Goal: Task Accomplishment & Management: Use online tool/utility

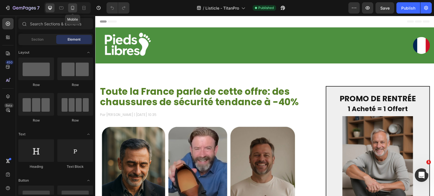
click at [69, 9] on div at bounding box center [72, 7] width 9 height 9
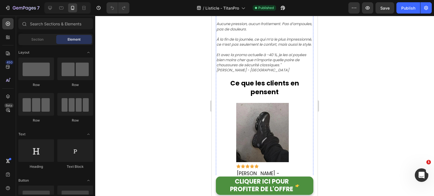
scroll to position [762, 0]
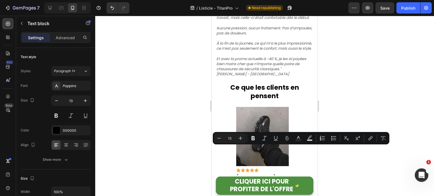
drag, startPoint x: 256, startPoint y: 149, endPoint x: 217, endPoint y: 149, distance: 39.5
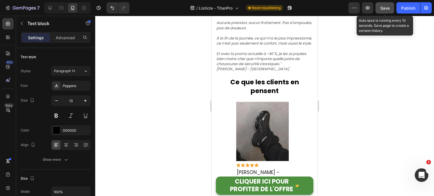
click at [384, 6] on span "Save" at bounding box center [384, 8] width 9 height 5
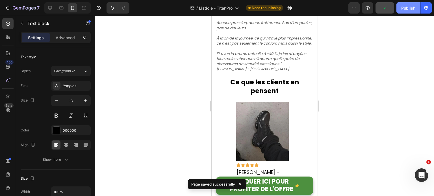
click at [405, 9] on div "Publish" at bounding box center [408, 8] width 14 height 6
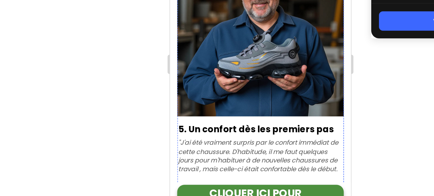
scroll to position [616, 0]
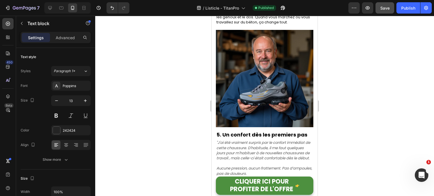
click at [362, 100] on div at bounding box center [264, 106] width 338 height 180
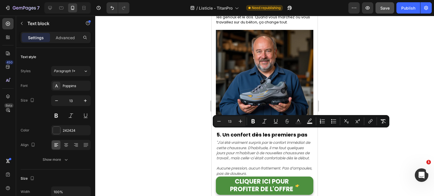
copy div "Voici le truc dingue : l'embout en acier et la semelle anti-perforation en kevl…"
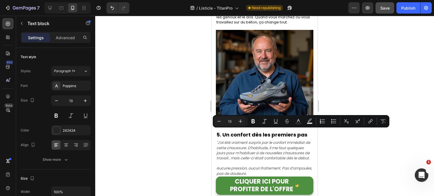
drag, startPoint x: 251, startPoint y: 132, endPoint x: 238, endPoint y: 132, distance: 12.1
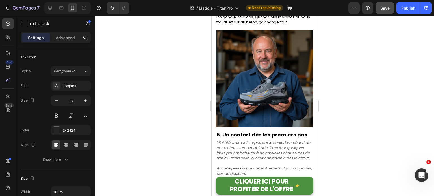
drag, startPoint x: 288, startPoint y: 137, endPoint x: 285, endPoint y: 138, distance: 3.6
drag, startPoint x: 348, startPoint y: 127, endPoint x: 342, endPoint y: 127, distance: 5.9
click at [348, 127] on div at bounding box center [264, 106] width 338 height 180
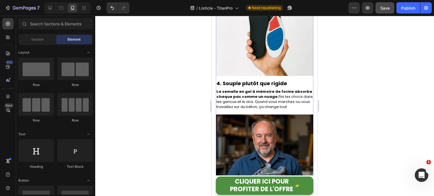
scroll to position [532, 0]
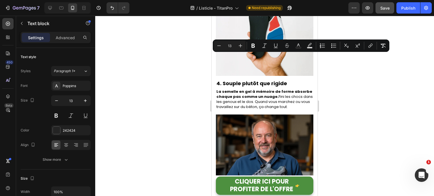
copy div "Le système rotatif, c'est du pur génie . Vous enfilez le pied, vous tournez, c'…"
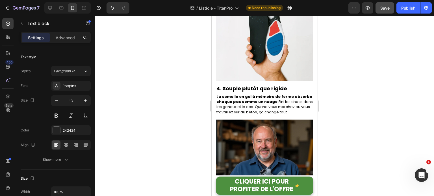
drag, startPoint x: 301, startPoint y: 62, endPoint x: 216, endPoint y: 61, distance: 84.1
drag, startPoint x: 298, startPoint y: 102, endPoint x: 216, endPoint y: 78, distance: 85.3
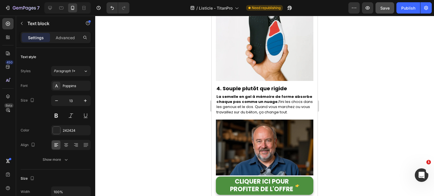
drag, startPoint x: 300, startPoint y: 104, endPoint x: 206, endPoint y: 77, distance: 98.0
click at [211, 77] on html "iPhone 13 Mini ( 375 px) iPhone 13 Mini iPhone 13 Pro iPhone 11 Pro Max iPhone …" at bounding box center [264, 192] width 106 height 1416
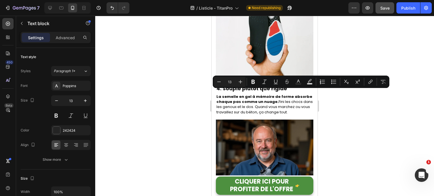
drag, startPoint x: 234, startPoint y: 92, endPoint x: 230, endPoint y: 98, distance: 7.1
click at [253, 82] on icon "Editor contextual toolbar" at bounding box center [253, 82] width 6 height 6
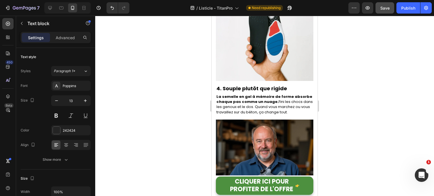
click at [366, 68] on div at bounding box center [264, 106] width 338 height 180
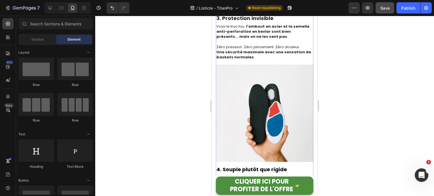
scroll to position [391, 0]
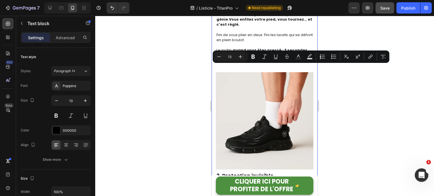
drag, startPoint x: 277, startPoint y: 71, endPoint x: 214, endPoint y: 67, distance: 62.8
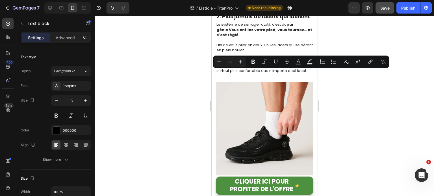
drag, startPoint x: 270, startPoint y: 82, endPoint x: 292, endPoint y: 73, distance: 23.1
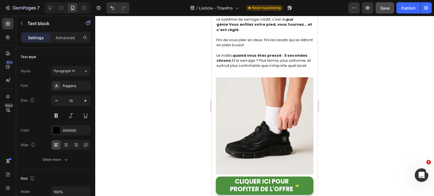
drag, startPoint x: 301, startPoint y: 93, endPoint x: 216, endPoint y: 81, distance: 85.8
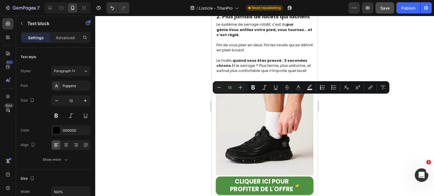
drag, startPoint x: 288, startPoint y: 98, endPoint x: 236, endPoint y: 100, distance: 52.3
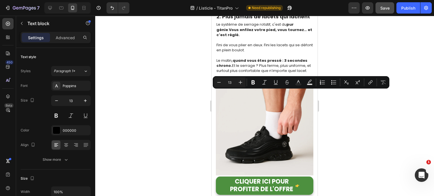
drag, startPoint x: 255, startPoint y: 100, endPoint x: 216, endPoint y: 94, distance: 39.9
click at [253, 80] on icon "Editor contextual toolbar" at bounding box center [253, 83] width 6 height 6
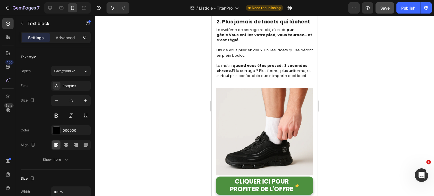
click at [364, 76] on div at bounding box center [264, 106] width 338 height 180
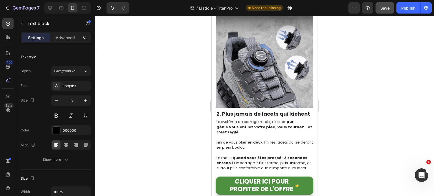
click at [367, 82] on div at bounding box center [264, 106] width 338 height 180
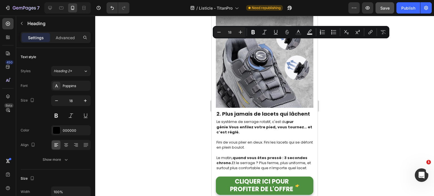
copy p "1. Fini les pieds massacrés"
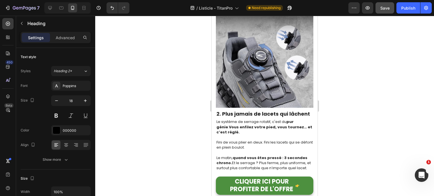
click at [175, 63] on div at bounding box center [264, 106] width 338 height 180
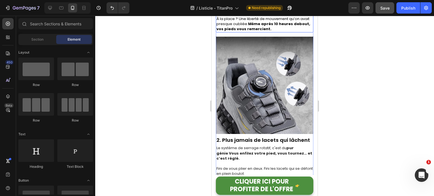
scroll to position [362, 0]
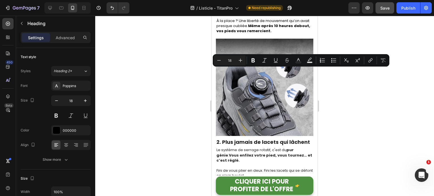
drag, startPoint x: 287, startPoint y: 72, endPoint x: 222, endPoint y: 72, distance: 65.5
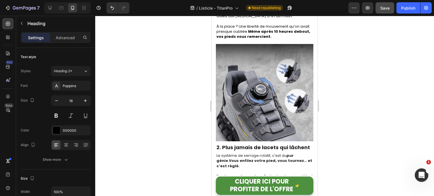
click at [362, 90] on div at bounding box center [264, 106] width 338 height 180
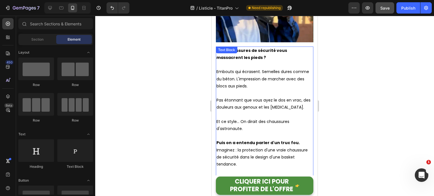
scroll to position [137, 0]
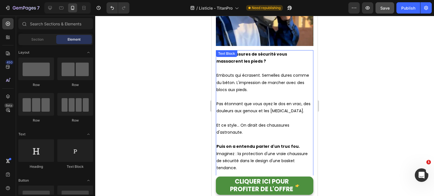
click at [270, 100] on p "Pas étonnant que vous ayez le dos en vrac, des douleurs aux genoux et les [MEDI…" at bounding box center [264, 107] width 96 height 14
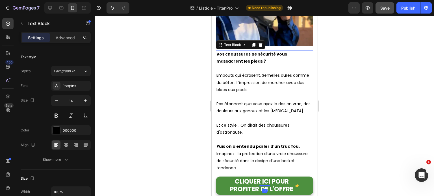
click at [270, 100] on p "Pas étonnant que vous ayez le dos en vrac, des douleurs aux genoux et les [MEDI…" at bounding box center [264, 107] width 96 height 14
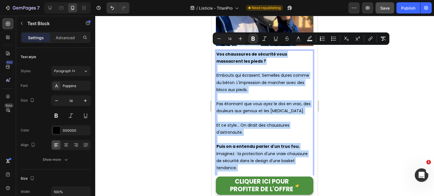
copy div "Vos chaussures de sécurité vous massacrent les pieds ? Embouts qui écrasent. Se…"
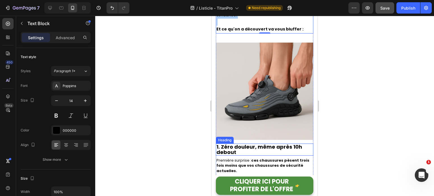
scroll to position [334, 0]
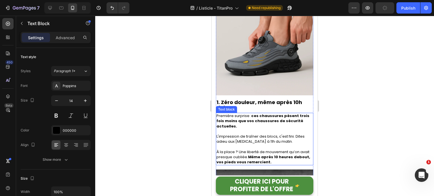
click at [259, 135] on p "L'impression de traîner des blocs, c'est fini. Dites adieu aux [MEDICAL_DATA] à…" at bounding box center [264, 139] width 96 height 10
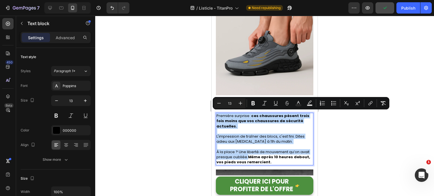
copy div "Première surprise : ces chaussures pèsent trois fois moins que vos chaussures d…"
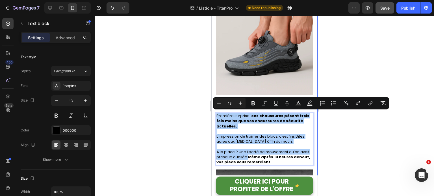
click at [358, 115] on div at bounding box center [264, 106] width 338 height 180
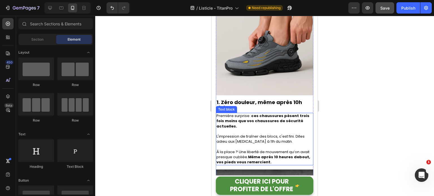
click at [286, 160] on p "À la place ? Une liberté de mouvement qu’on avait presque oubliée. Même après 1…" at bounding box center [264, 158] width 96 height 16
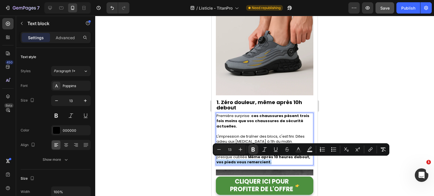
drag, startPoint x: 268, startPoint y: 161, endPoint x: 231, endPoint y: 159, distance: 36.2
click at [231, 159] on p "À la place ? Une liberté de mouvement qu’on avait presque oubliée. Même après 1…" at bounding box center [264, 158] width 96 height 16
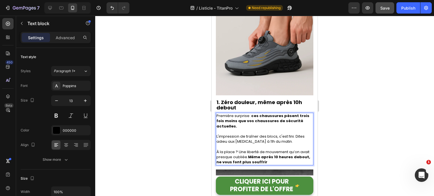
click at [232, 160] on strong "Même après 10 heures debout, ne vous font plus souffrir" at bounding box center [263, 159] width 94 height 10
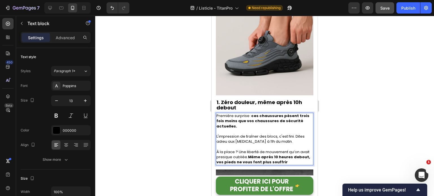
click at [298, 161] on p "À la place ? Une liberté de mouvement qu’on avait presque oubliée. Même après 1…" at bounding box center [264, 158] width 96 height 16
click at [358, 91] on div at bounding box center [264, 106] width 338 height 180
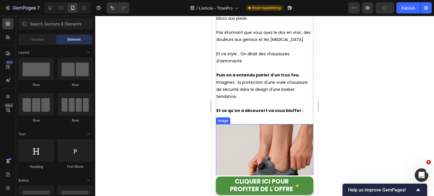
scroll to position [165, 0]
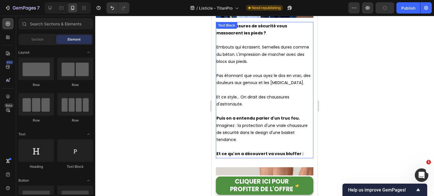
click at [272, 115] on p "Rich Text Editor. Editing area: main" at bounding box center [264, 111] width 96 height 7
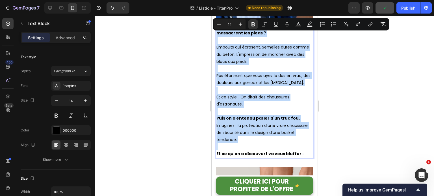
copy div "Vos chaussures de sécurité vous massacrent les pieds ? Embouts qui écrasent. Se…"
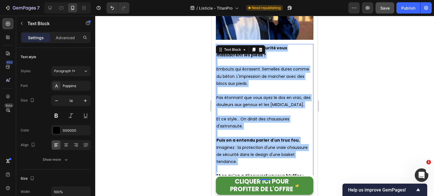
scroll to position [141, 0]
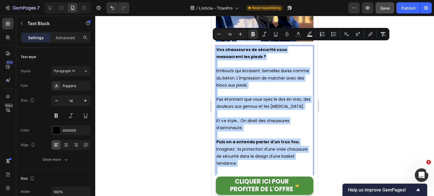
click at [278, 90] on p "Rich Text Editor. Editing area: main" at bounding box center [264, 92] width 96 height 7
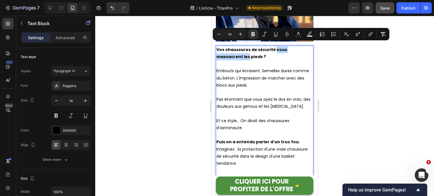
drag, startPoint x: 273, startPoint y: 46, endPoint x: 222, endPoint y: 54, distance: 51.7
click at [222, 54] on strong "Vos chaussures de sécurité vous massacrent les pieds ?" at bounding box center [251, 53] width 71 height 13
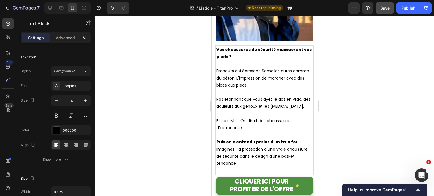
click at [270, 82] on p "Embouts qui écrasent. Semelles dures comme du béton. L'impression de marcher av…" at bounding box center [264, 77] width 96 height 21
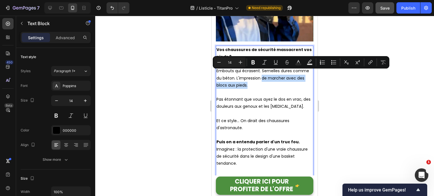
drag, startPoint x: 268, startPoint y: 81, endPoint x: 262, endPoint y: 74, distance: 9.0
click at [262, 74] on p "Embouts qui écrasent. Semelles dures comme du béton. L'impression de marcher av…" at bounding box center [264, 77] width 96 height 21
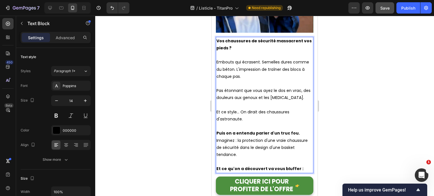
scroll to position [169, 0]
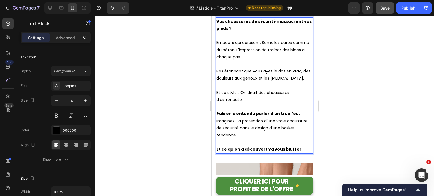
click at [234, 146] on p "Rich Text Editor. Editing area: main" at bounding box center [264, 142] width 96 height 7
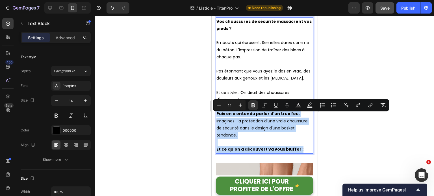
drag, startPoint x: 301, startPoint y: 154, endPoint x: 217, endPoint y: 115, distance: 92.8
click at [217, 115] on div "Vos chaussures de sécurité massacrent vos pieds ? Embouts qui écrasent. Semelle…" at bounding box center [264, 85] width 97 height 136
copy div "Puis on a entendu parler d'un truc fou. Imaginez : la protection d'une vraie ch…"
click at [282, 136] on p "Imaginez : la protection d'une vraie chaussure de sécurité dans le design d'une…" at bounding box center [264, 128] width 96 height 21
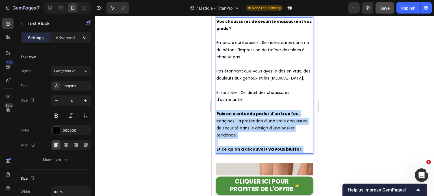
drag, startPoint x: 301, startPoint y: 152, endPoint x: 216, endPoint y: 117, distance: 91.7
click at [216, 117] on div "Vos chaussures de sécurité massacrent vos pieds ? Embouts qui écrasent. Semelle…" at bounding box center [264, 85] width 97 height 136
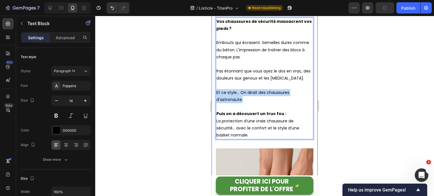
drag, startPoint x: 253, startPoint y: 102, endPoint x: 215, endPoint y: 93, distance: 39.3
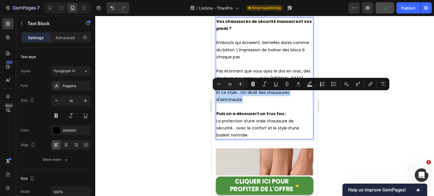
copy p "Et ce style... On dirait des chaussures d'astronaute."
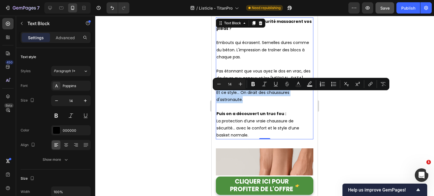
click at [266, 100] on p "Et ce style... On dirait des chaussures d'astronaute." at bounding box center [264, 96] width 96 height 14
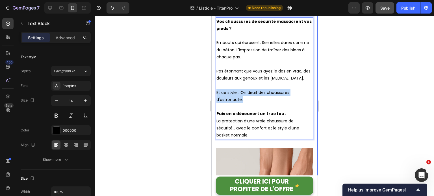
drag, startPoint x: 252, startPoint y: 103, endPoint x: 215, endPoint y: 97, distance: 37.7
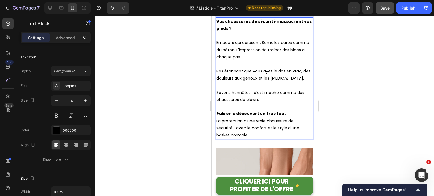
click at [220, 97] on p "Soyons honnêtes : c’est moche comme des chaussures de clown." at bounding box center [264, 96] width 96 height 14
click at [256, 108] on p "Rich Text Editor. Editing area: main" at bounding box center [264, 106] width 96 height 7
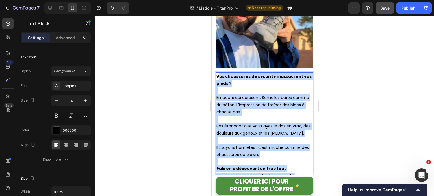
scroll to position [91, 0]
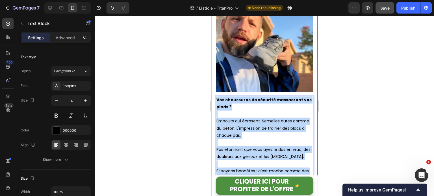
drag, startPoint x: 264, startPoint y: 139, endPoint x: 214, endPoint y: 89, distance: 70.1
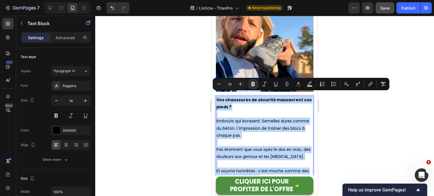
copy div "Vos chaussures de sécurité massacrent vos pieds ? Embouts qui écrasent. Semelle…"
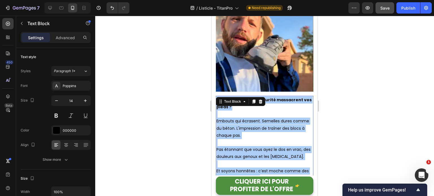
click at [180, 83] on div at bounding box center [264, 106] width 338 height 180
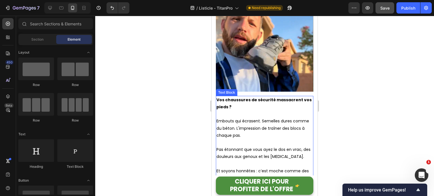
click at [235, 111] on p "Rich Text Editor. Editing area: main" at bounding box center [264, 114] width 96 height 7
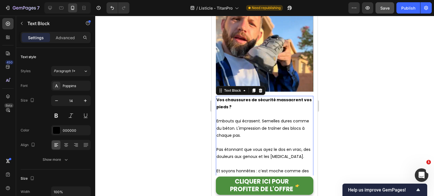
click at [358, 113] on div at bounding box center [264, 106] width 338 height 180
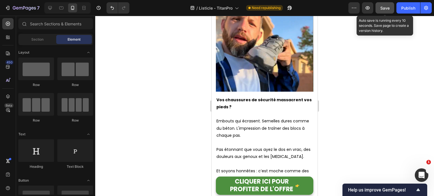
click at [385, 8] on span "Save" at bounding box center [384, 8] width 9 height 5
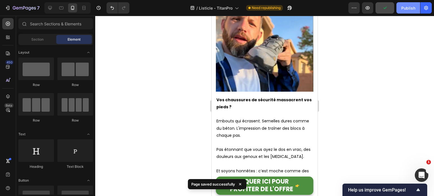
click at [406, 10] on div "Publish" at bounding box center [408, 8] width 14 height 6
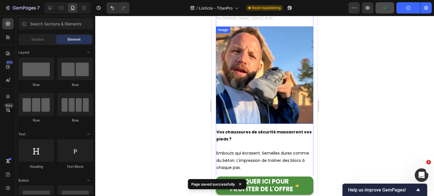
scroll to position [0, 0]
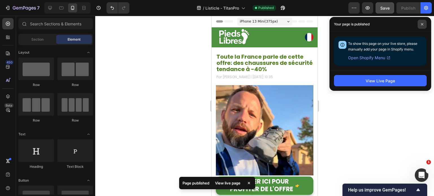
click at [420, 25] on icon at bounding box center [421, 24] width 3 height 3
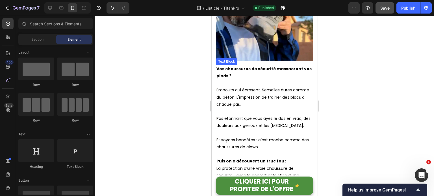
scroll to position [141, 0]
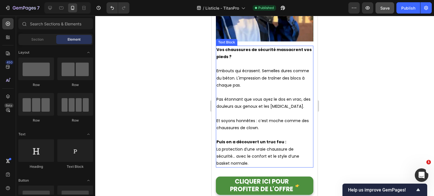
click at [227, 52] on strong "Vos chaussures de sécurité massacrent vos pieds ?" at bounding box center [263, 53] width 95 height 13
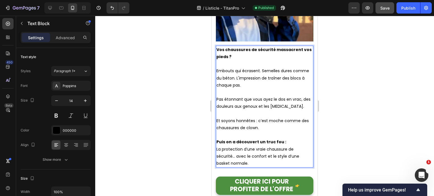
click at [229, 52] on strong "Vos chaussures de sécurité massacrent vos pieds ?" at bounding box center [263, 53] width 95 height 13
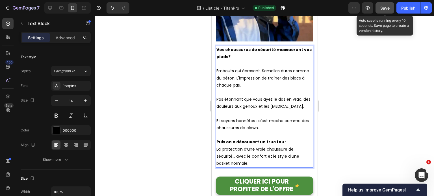
click at [384, 10] on span "Save" at bounding box center [384, 8] width 9 height 5
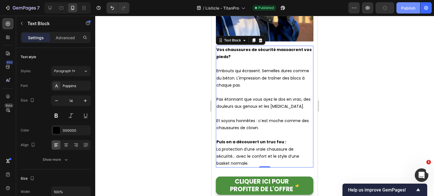
click at [410, 6] on div "Publish" at bounding box center [408, 8] width 14 height 6
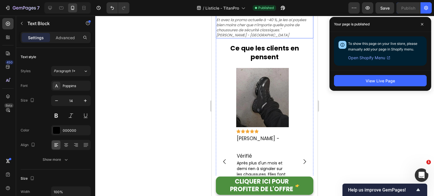
scroll to position [1101, 0]
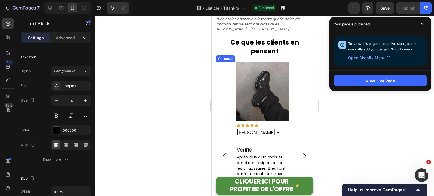
click at [299, 81] on div "Image Icon Icon Icon Icon Icon Icon List Thomas A. - Vérifié Heading Après plus…" at bounding box center [264, 155] width 97 height 187
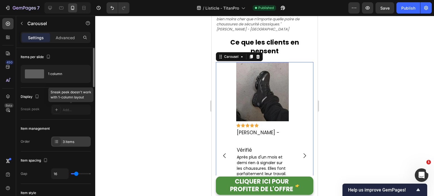
scroll to position [28, 0]
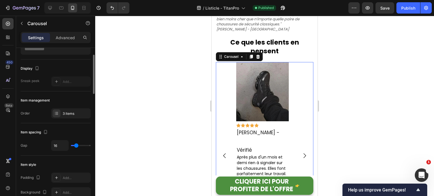
type input "0"
type input "5"
click at [74, 145] on input "range" at bounding box center [81, 145] width 20 height 1
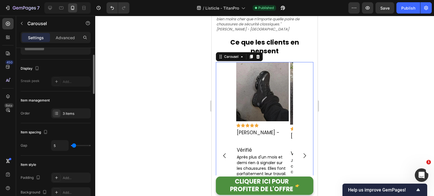
click at [67, 125] on div "Item spacing Gap 5" at bounding box center [56, 139] width 70 height 32
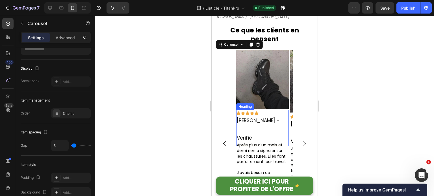
scroll to position [1129, 0]
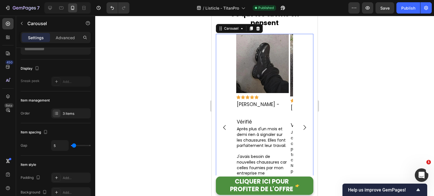
click at [301, 124] on icon "Carousel Next Arrow" at bounding box center [304, 127] width 7 height 7
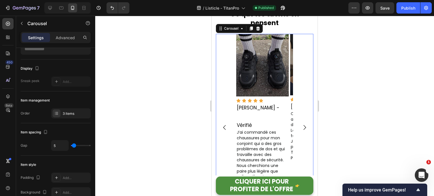
click at [226, 124] on icon "Carousel Back Arrow" at bounding box center [224, 127] width 7 height 7
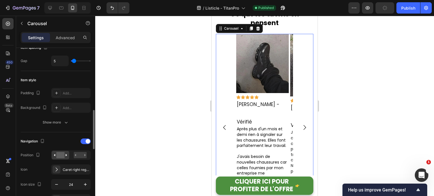
scroll to position [141, 0]
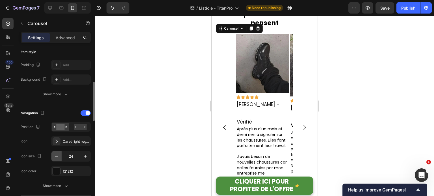
click at [54, 156] on icon "button" at bounding box center [57, 157] width 6 height 6
click at [55, 157] on icon "button" at bounding box center [57, 157] width 6 height 6
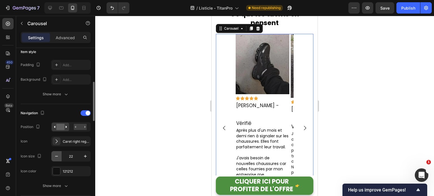
click at [59, 156] on icon "button" at bounding box center [57, 157] width 6 height 6
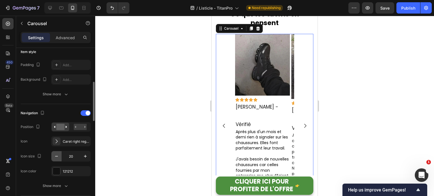
click at [59, 156] on icon "button" at bounding box center [57, 157] width 6 height 6
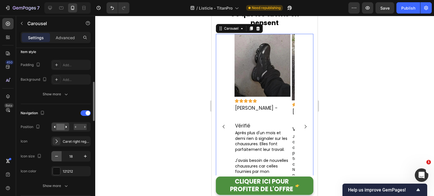
click at [59, 156] on icon "button" at bounding box center [57, 157] width 6 height 6
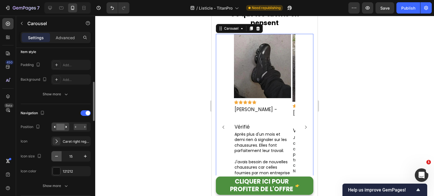
click at [59, 156] on icon "button" at bounding box center [57, 157] width 6 height 6
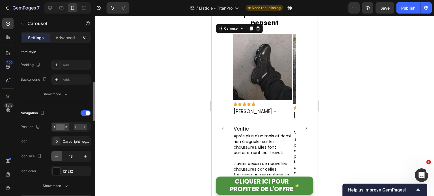
click at [59, 156] on icon "button" at bounding box center [57, 157] width 6 height 6
click at [58, 156] on icon "button" at bounding box center [57, 157] width 6 height 6
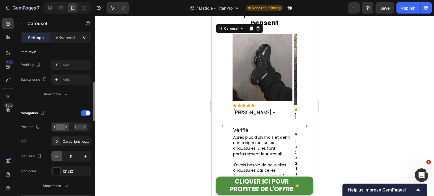
click at [58, 156] on icon "button" at bounding box center [57, 157] width 6 height 6
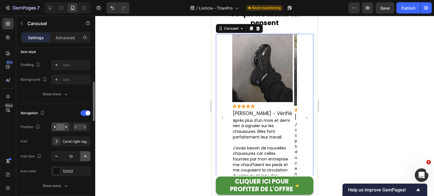
click at [85, 154] on icon "button" at bounding box center [85, 157] width 6 height 6
type input "11"
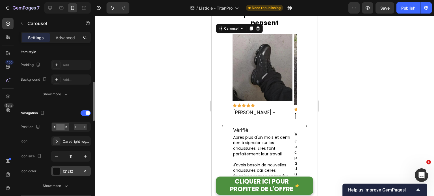
click at [68, 169] on div "121212" at bounding box center [71, 171] width 16 height 5
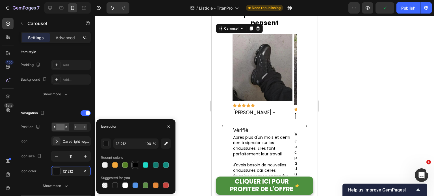
click at [137, 168] on div at bounding box center [135, 165] width 6 height 6
type input "000000"
click at [168, 100] on div at bounding box center [264, 106] width 338 height 180
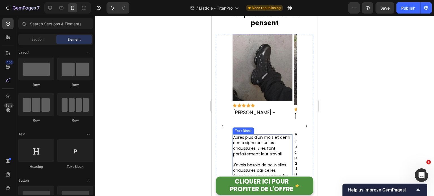
click at [265, 134] on div "Après plus d'un mois et demi rien à signaler sur les chaussures. Elles font par…" at bounding box center [262, 176] width 60 height 84
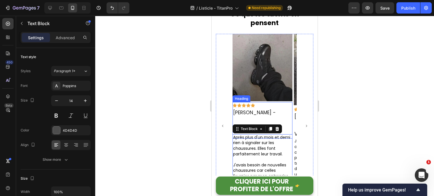
click at [288, 110] on h2 "Thomas A. - Vérifié" at bounding box center [262, 120] width 60 height 36
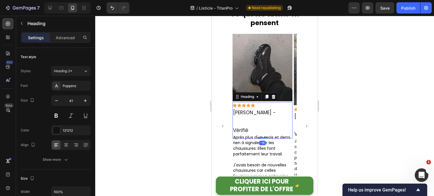
click at [278, 110] on h2 "Thomas A. - Vérifié" at bounding box center [262, 120] width 60 height 36
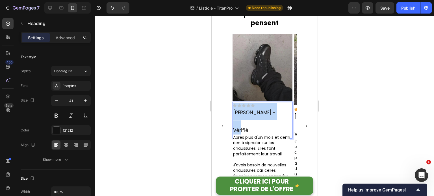
drag, startPoint x: 274, startPoint y: 110, endPoint x: 233, endPoint y: 110, distance: 41.2
click at [233, 110] on p "Thomas A. - Vérifié" at bounding box center [262, 120] width 59 height 35
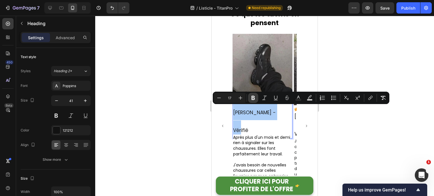
click at [253, 97] on icon "Editor contextual toolbar" at bounding box center [253, 98] width 6 height 6
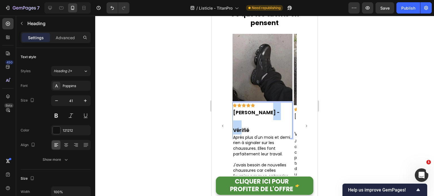
drag, startPoint x: 282, startPoint y: 109, endPoint x: 265, endPoint y: 110, distance: 17.2
click at [265, 110] on p "Thomas A. - Vérifié" at bounding box center [262, 120] width 59 height 35
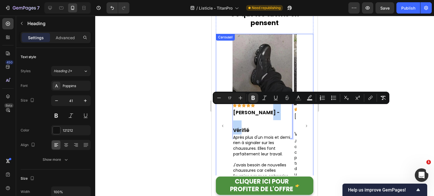
click at [305, 124] on icon "Carousel Next Arrow" at bounding box center [306, 125] width 3 height 3
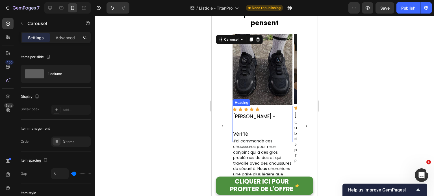
click at [257, 113] on span "Alexandra L. - Vérifié" at bounding box center [254, 125] width 43 height 24
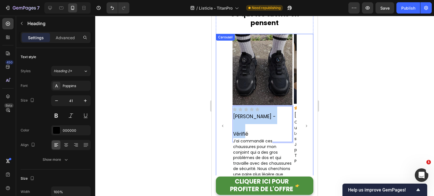
drag, startPoint x: 283, startPoint y: 115, endPoint x: 232, endPoint y: 115, distance: 51.1
click at [230, 115] on div "Image Icon Icon Icon Icon Icon Icon List ⁠⁠⁠⁠⁠⁠⁠ Thomas A. - Vérifié Heading Ap…" at bounding box center [264, 126] width 97 height 185
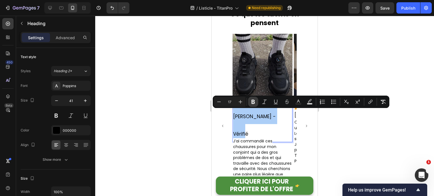
click at [252, 101] on icon "Editor contextual toolbar" at bounding box center [252, 102] width 3 height 4
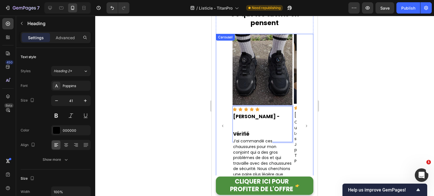
click at [305, 124] on icon "Carousel Next Arrow" at bounding box center [306, 125] width 3 height 3
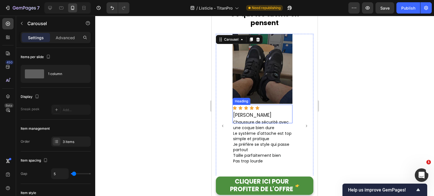
click at [259, 115] on h2 "Patrick F." at bounding box center [262, 114] width 60 height 19
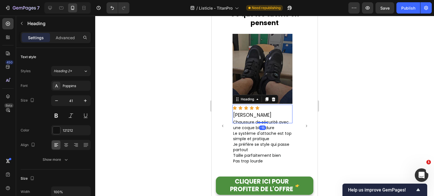
click at [259, 115] on h2 "Patrick F." at bounding box center [262, 114] width 60 height 19
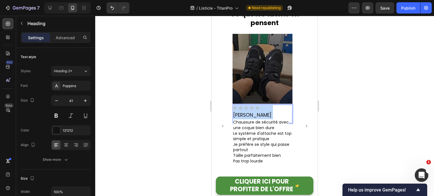
drag, startPoint x: 260, startPoint y: 114, endPoint x: 255, endPoint y: 113, distance: 4.9
click at [255, 113] on p "Patrick F." at bounding box center [262, 113] width 59 height 17
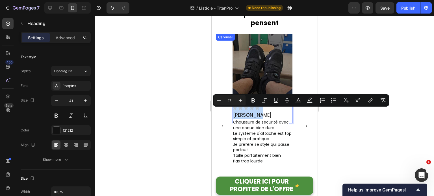
drag, startPoint x: 254, startPoint y: 112, endPoint x: 232, endPoint y: 112, distance: 22.0
click at [232, 112] on div "Image Icon Icon Icon Icon Icon Icon List ⁠⁠⁠⁠⁠⁠⁠ Thomas A. - Vérifié Heading Ap…" at bounding box center [264, 126] width 97 height 185
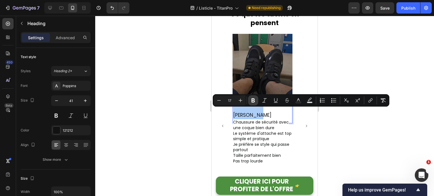
click at [255, 101] on icon "Editor contextual toolbar" at bounding box center [253, 101] width 6 height 6
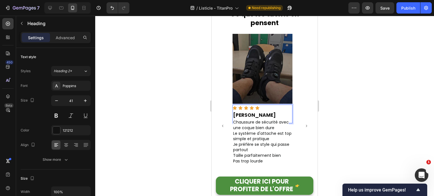
click at [259, 113] on p "Patrick F." at bounding box center [262, 113] width 59 height 17
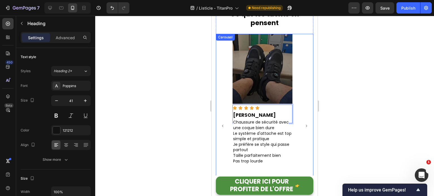
click at [224, 120] on button "Carousel Back Arrow" at bounding box center [222, 126] width 12 height 12
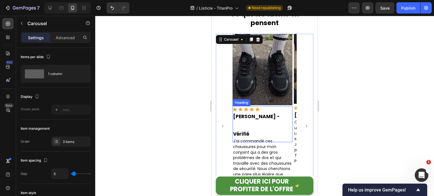
click at [279, 114] on strong "Alexandra L. - Vérifié" at bounding box center [256, 125] width 47 height 24
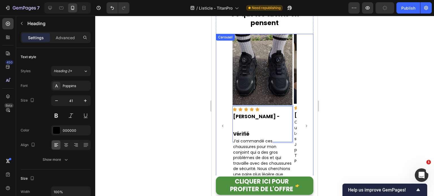
click at [224, 120] on button "Carousel Back Arrow" at bounding box center [222, 126] width 12 height 12
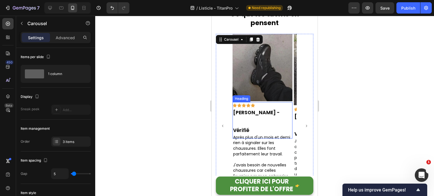
click at [282, 110] on p "⁠⁠⁠⁠⁠⁠⁠ Thomas A. - Vérifié" at bounding box center [262, 120] width 59 height 35
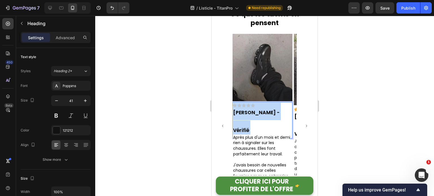
drag, startPoint x: 282, startPoint y: 110, endPoint x: 265, endPoint y: 108, distance: 17.3
click at [265, 108] on p "Thomas A. - Vérifié" at bounding box center [262, 120] width 59 height 35
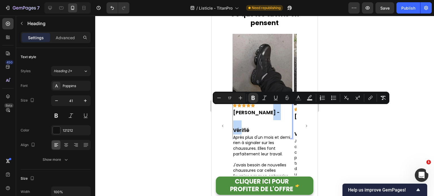
drag, startPoint x: 282, startPoint y: 109, endPoint x: 264, endPoint y: 108, distance: 18.1
click at [264, 108] on p "Thomas A. - Vérifié" at bounding box center [262, 120] width 59 height 35
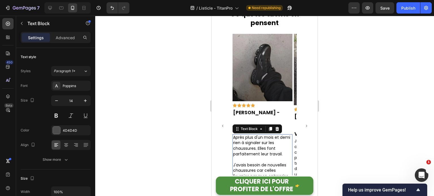
click at [252, 135] on span "Après plus d'un mois et demi rien à signaler sur les chaussures. Elles font par…" at bounding box center [261, 146] width 57 height 22
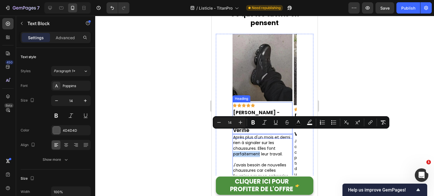
click at [250, 109] on strong "Thomas A. - Vérifié" at bounding box center [256, 121] width 47 height 24
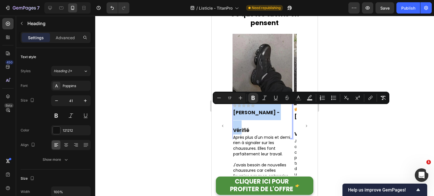
drag, startPoint x: 285, startPoint y: 110, endPoint x: 234, endPoint y: 108, distance: 50.6
click at [234, 108] on p "Thomas A. - Vérifié" at bounding box center [262, 120] width 59 height 35
click at [218, 98] on icon "Editor contextual toolbar" at bounding box center [219, 98] width 4 height 0
type input "16"
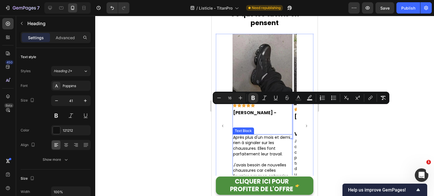
click at [258, 135] on span "Après plus d'un mois et demi rien à signaler sur les chaussures. Elles font par…" at bounding box center [261, 146] width 57 height 22
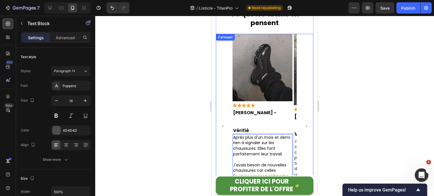
click at [305, 120] on button "Carousel Next Arrow" at bounding box center [306, 126] width 12 height 12
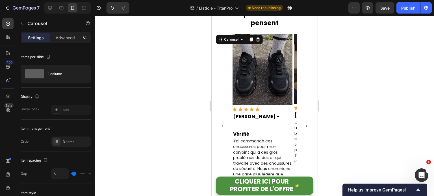
click at [304, 120] on button "Carousel Next Arrow" at bounding box center [306, 126] width 12 height 12
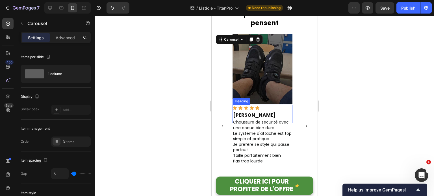
click at [249, 112] on strong "Patrick F." at bounding box center [254, 115] width 43 height 7
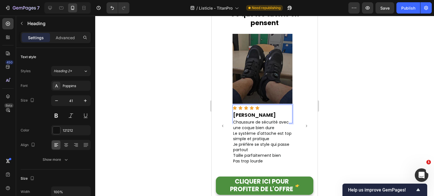
click at [249, 112] on strong "Patrick F." at bounding box center [254, 115] width 43 height 7
drag, startPoint x: 258, startPoint y: 111, endPoint x: 236, endPoint y: 111, distance: 22.0
click at [236, 111] on p "Patrick F." at bounding box center [262, 113] width 59 height 17
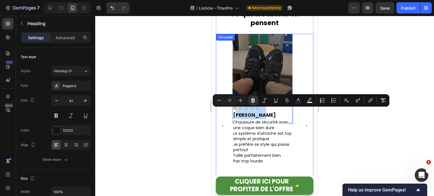
click at [224, 120] on button "Carousel Back Arrow" at bounding box center [222, 126] width 12 height 12
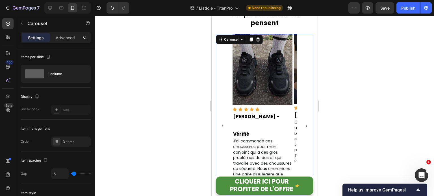
click at [224, 120] on button "Carousel Back Arrow" at bounding box center [222, 126] width 12 height 12
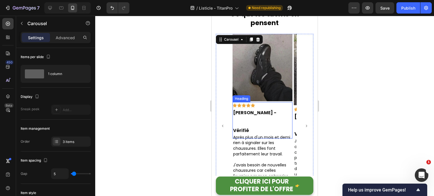
click at [264, 110] on strong "Thomas A. - Vérifié" at bounding box center [254, 122] width 43 height 24
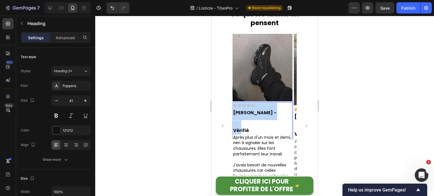
drag, startPoint x: 268, startPoint y: 109, endPoint x: 233, endPoint y: 108, distance: 35.6
click at [233, 110] on strong "Thomas A. - Vérifié" at bounding box center [254, 122] width 43 height 24
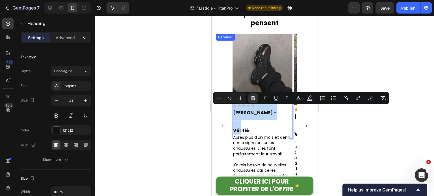
click at [305, 124] on icon "Carousel Next Arrow" at bounding box center [306, 125] width 3 height 3
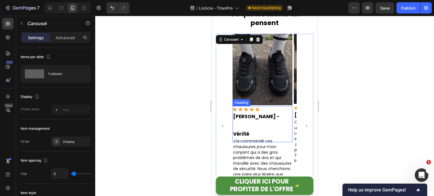
click at [258, 113] on strong "Alexandra L. - Vérifié" at bounding box center [256, 125] width 47 height 24
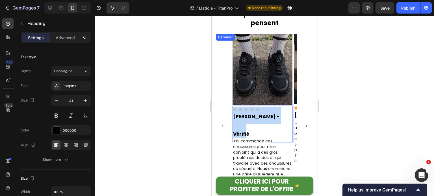
drag, startPoint x: 287, startPoint y: 113, endPoint x: 229, endPoint y: 111, distance: 57.9
click at [229, 111] on div "Image Icon Icon Icon Icon Icon Icon List ⁠⁠⁠⁠⁠⁠⁠ Thomas A. - Vérifié Heading Ap…" at bounding box center [264, 126] width 97 height 185
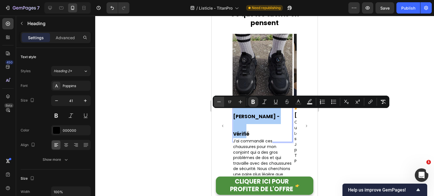
click at [220, 101] on icon "Editor contextual toolbar" at bounding box center [219, 102] width 6 height 6
type input "16"
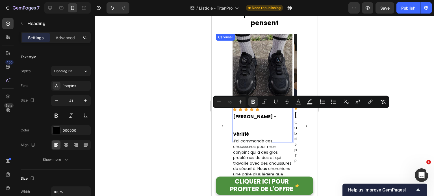
click at [305, 124] on icon "Carousel Next Arrow" at bounding box center [306, 125] width 3 height 3
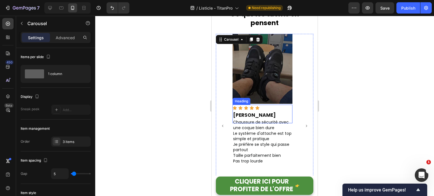
click at [268, 113] on p "⁠⁠⁠⁠⁠⁠⁠ Patrick F." at bounding box center [262, 113] width 59 height 17
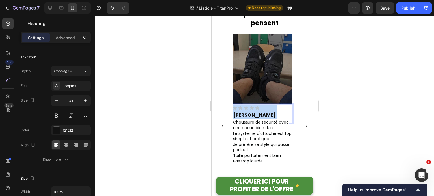
drag, startPoint x: 270, startPoint y: 112, endPoint x: 224, endPoint y: 110, distance: 45.7
click at [224, 110] on div "Image Icon Icon Icon Icon Icon Icon List ⁠⁠⁠⁠⁠⁠⁠ Thomas A. - Vérifié Heading Ap…" at bounding box center [264, 126] width 97 height 185
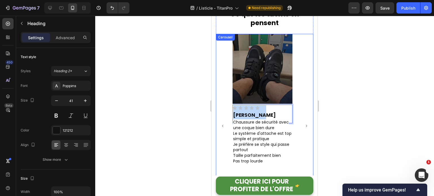
drag, startPoint x: 265, startPoint y: 111, endPoint x: 221, endPoint y: 110, distance: 44.0
click at [221, 110] on div "Image Icon Icon Icon Icon Icon Icon List ⁠⁠⁠⁠⁠⁠⁠ Thomas A. - Vérifié Heading Ap…" at bounding box center [264, 126] width 97 height 185
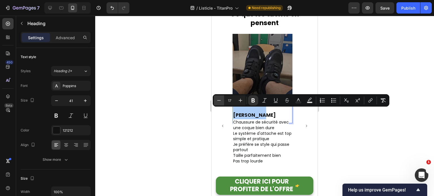
click at [218, 101] on icon "Editor contextual toolbar" at bounding box center [219, 101] width 6 height 6
type input "16"
click at [338, 121] on div at bounding box center [264, 106] width 338 height 180
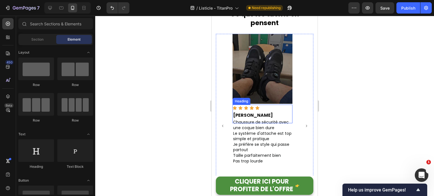
click at [267, 112] on p "⁠⁠⁠⁠⁠⁠⁠ Patrick F." at bounding box center [262, 113] width 59 height 17
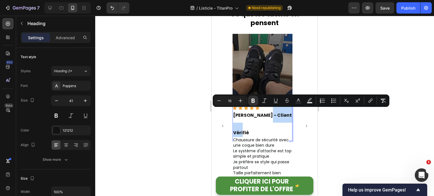
drag, startPoint x: 290, startPoint y: 113, endPoint x: 260, endPoint y: 112, distance: 30.0
click at [260, 112] on p "[PERSON_NAME] - Client Vérifié" at bounding box center [262, 122] width 59 height 35
copy strong "Client Vérifié"
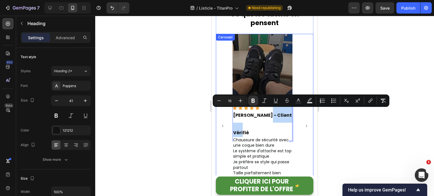
click at [222, 124] on icon "Carousel Back Arrow" at bounding box center [222, 125] width 3 height 3
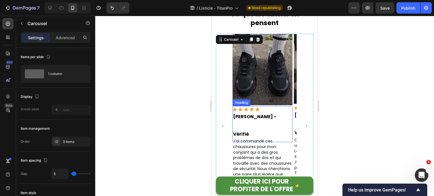
click at [261, 115] on strong "Alexandra L. - Vérifié" at bounding box center [254, 125] width 43 height 24
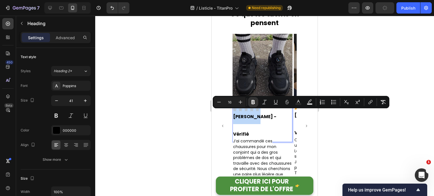
drag, startPoint x: 257, startPoint y: 114, endPoint x: 234, endPoint y: 114, distance: 23.7
click at [234, 114] on strong "Alexandra L. - Vérifié" at bounding box center [254, 125] width 43 height 24
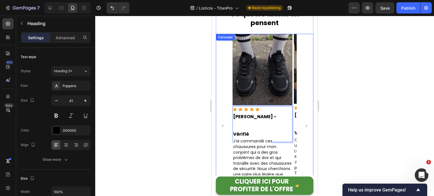
click at [223, 125] on icon "Carousel Back Arrow" at bounding box center [222, 126] width 1 height 2
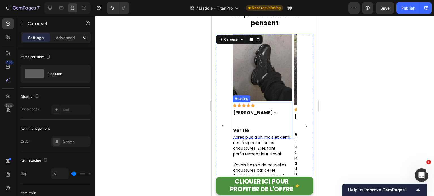
click at [277, 108] on p "⁠⁠⁠⁠⁠⁠⁠ Thomas A. - Vérifié" at bounding box center [262, 120] width 59 height 35
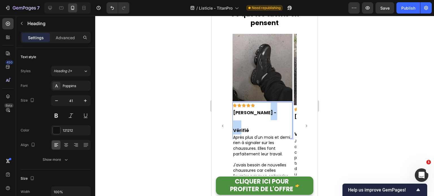
click at [263, 110] on p "Thomas A. - Vérifié" at bounding box center [262, 120] width 59 height 35
click at [234, 127] on strong "Thomas A. - Client Vérifié" at bounding box center [262, 122] width 59 height 24
drag, startPoint x: 250, startPoint y: 109, endPoint x: 247, endPoint y: 110, distance: 3.7
click at [247, 110] on strong "Thomas A. - Client Vérifié" at bounding box center [262, 122] width 59 height 24
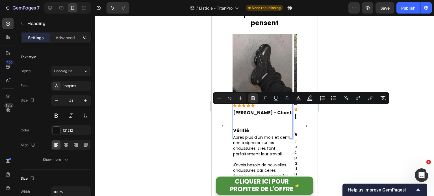
click at [252, 111] on strong "Thomas A. - Client Vérifié" at bounding box center [262, 122] width 59 height 24
drag, startPoint x: 251, startPoint y: 110, endPoint x: 234, endPoint y: 109, distance: 17.3
click at [234, 110] on strong "Thomas A. - Client Vérifié" at bounding box center [262, 122] width 59 height 24
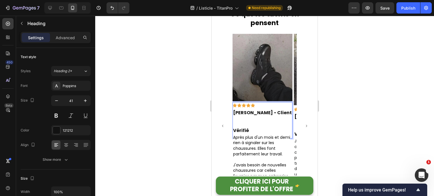
click at [249, 110] on strong "Alain A. - Client Vérifié" at bounding box center [262, 122] width 59 height 24
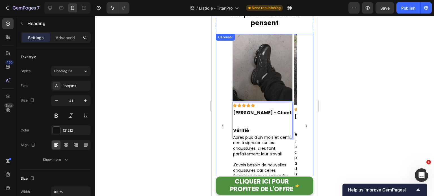
click at [304, 120] on button "Carousel Next Arrow" at bounding box center [306, 126] width 12 height 12
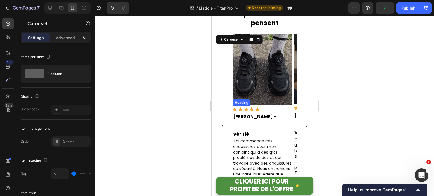
click at [275, 113] on p "⁠⁠⁠⁠⁠⁠⁠ Sarah L. - Vérifié" at bounding box center [262, 124] width 59 height 35
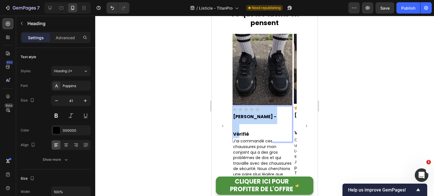
drag, startPoint x: 275, startPoint y: 113, endPoint x: 258, endPoint y: 114, distance: 16.4
click at [258, 114] on p "Sarah L. - Vérifié" at bounding box center [262, 124] width 59 height 35
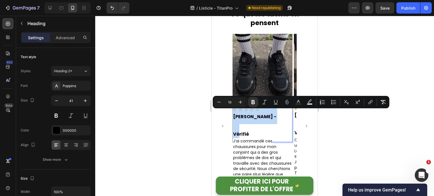
click at [271, 114] on strong "Sarah L. - Vérifié" at bounding box center [254, 125] width 43 height 24
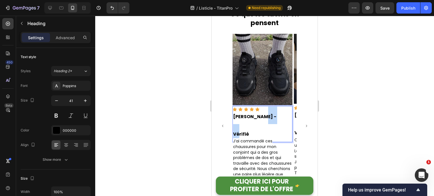
drag, startPoint x: 273, startPoint y: 113, endPoint x: 257, endPoint y: 113, distance: 15.8
click at [257, 113] on p "Sarah L. - Vérifié" at bounding box center [262, 124] width 59 height 35
click at [270, 114] on strong "Sarah L. - Client Vérifié" at bounding box center [262, 125] width 59 height 24
click at [289, 113] on p "Sarah L. - Cliente Vérifié" at bounding box center [262, 124] width 59 height 35
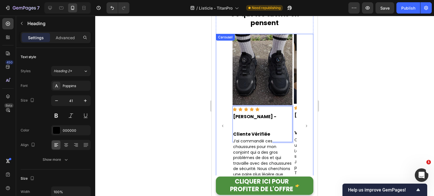
click at [305, 124] on icon "Carousel Next Arrow" at bounding box center [306, 125] width 3 height 3
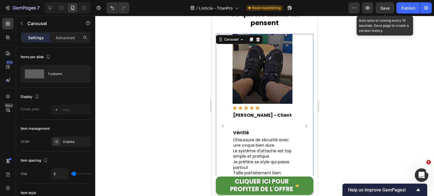
click at [388, 9] on span "Save" at bounding box center [384, 8] width 9 height 5
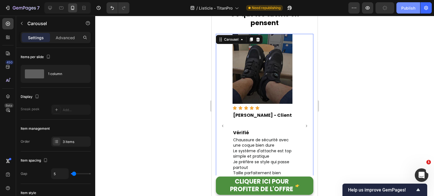
click at [402, 7] on div "Publish" at bounding box center [408, 8] width 14 height 6
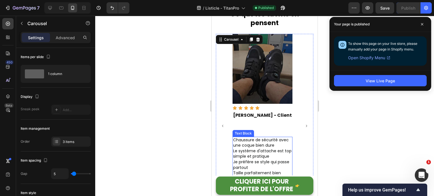
click at [267, 170] on span "Taille parfaitement bien" at bounding box center [257, 173] width 48 height 6
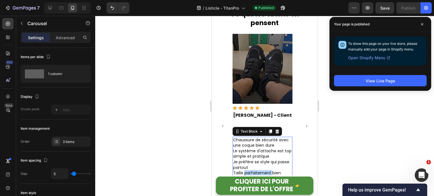
click at [267, 170] on span "Taille parfaitement bien" at bounding box center [257, 173] width 48 height 6
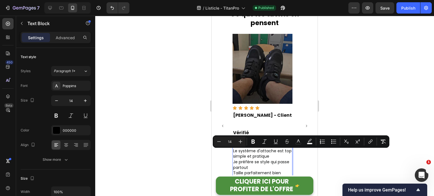
click at [266, 157] on p "Chaussure de sécurité avec une coque bien dure Le système d'attache est top sim…" at bounding box center [262, 159] width 59 height 44
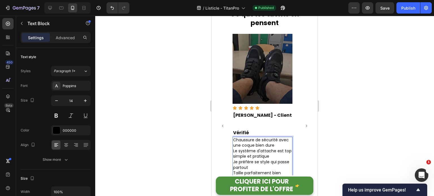
click at [234, 137] on span "Chaussure de sécurité avec une coque bien dure" at bounding box center [261, 142] width 56 height 11
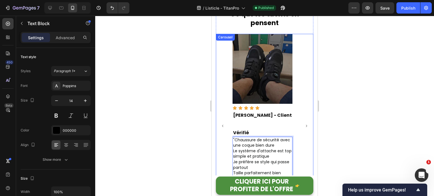
click at [222, 120] on button "Carousel Back Arrow" at bounding box center [222, 126] width 12 height 12
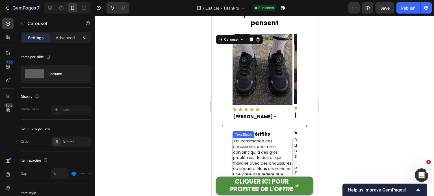
click at [270, 145] on span "J’ai commandé ces chaussures pour mon conjoint qui a des gros problèmes de dos …" at bounding box center [262, 165] width 58 height 55
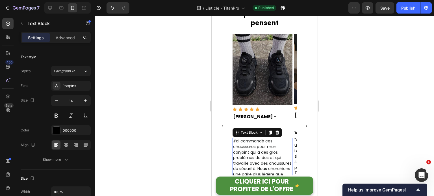
click at [270, 145] on span "J’ai commandé ces chaussures pour mon conjoint qui a des gros problèmes de dos …" at bounding box center [262, 165] width 58 height 55
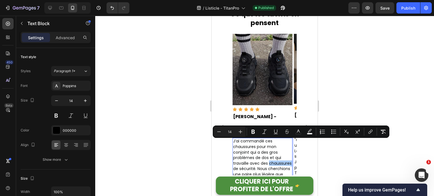
click at [242, 127] on button "Plus" at bounding box center [240, 132] width 10 height 10
type input "14"
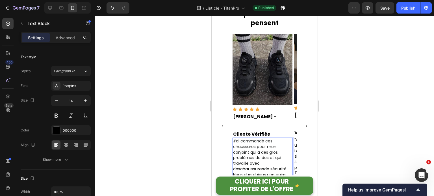
click at [251, 142] on span "J’ai commandé ces chaussures pour mon conjoint qui a des gros problèmes de dos …" at bounding box center [257, 155] width 48 height 34
click at [240, 138] on span "J’ai commandé ces chaussures pour mon conjoint qui a des gros problèmes de dos …" at bounding box center [257, 155] width 48 height 34
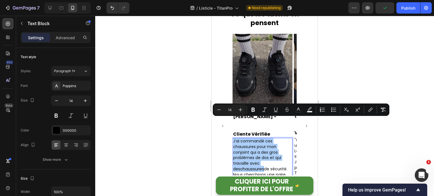
click at [231, 111] on input "14" at bounding box center [229, 109] width 11 height 7
type input "14"
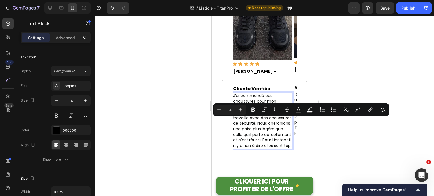
scroll to position [1129, 0]
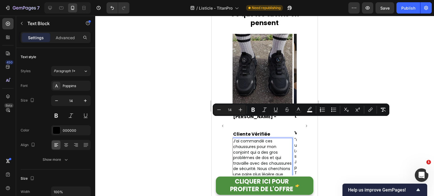
click at [266, 138] on span "J’ai commandé ces chaussures pour mon conjoint qui a des gros problèmes de dos …" at bounding box center [262, 165] width 58 height 55
click at [355, 132] on div at bounding box center [264, 106] width 338 height 180
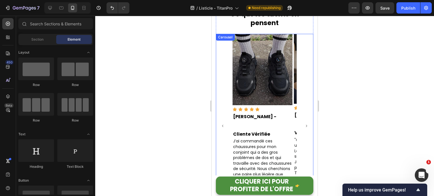
click at [284, 163] on span "J’ai commandé ces chaussures pour mon conjoint qui a des gros problèmes de dos …" at bounding box center [262, 165] width 58 height 55
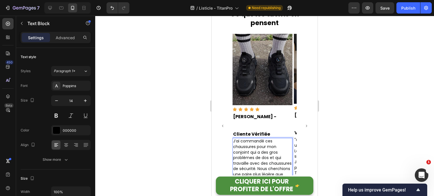
click at [291, 171] on p "J’ai commandé ces chaussures pour mon conjoint qui a des gros problèmes de dos …" at bounding box center [262, 166] width 59 height 55
click at [234, 138] on span "J’ai commandé ces chaussures pour mon conjoint qui a des gros problèmes de dos …" at bounding box center [262, 168] width 58 height 61
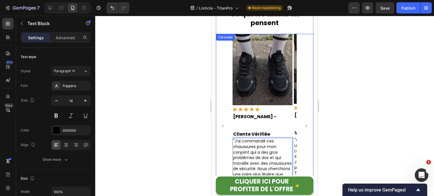
click at [221, 124] on icon "Carousel Back Arrow" at bounding box center [222, 125] width 3 height 3
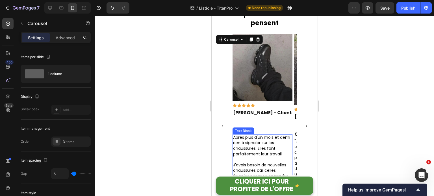
click at [266, 135] on span "Après plus d'un mois et demi rien à signaler sur les chaussures. Elles font par…" at bounding box center [261, 146] width 57 height 22
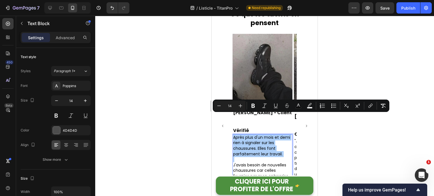
click at [232, 106] on input "14" at bounding box center [229, 105] width 11 height 7
type input "14"
click at [234, 135] on span "Après plus d'un mois et demi rien à signaler sur les chaussures. Elles font par…" at bounding box center [261, 146] width 57 height 22
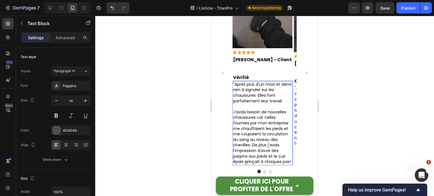
scroll to position [1183, 0]
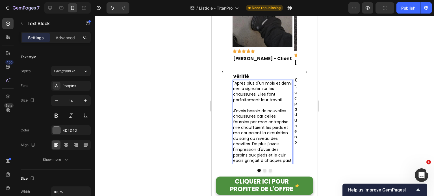
click at [267, 144] on p ""Après plus d'un mois et demi rien à signaler sur les chaussures. Elles font pa…" at bounding box center [262, 122] width 59 height 83
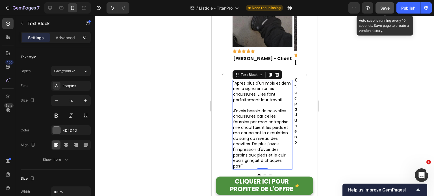
click at [378, 5] on button "Save" at bounding box center [384, 7] width 19 height 11
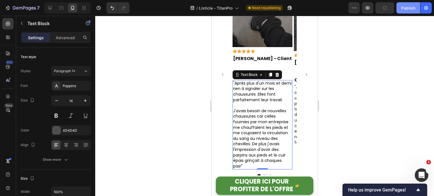
click at [408, 8] on div "Publish" at bounding box center [408, 8] width 14 height 6
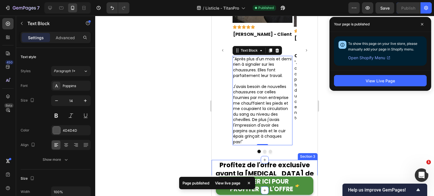
scroll to position [1268, 0]
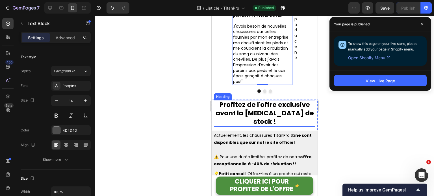
click at [293, 100] on h2 "Profitez de l'offre exclusive avant la [MEDICAL_DATA] de stock !" at bounding box center [264, 113] width 101 height 27
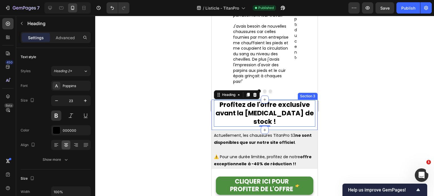
click at [212, 100] on div "Profitez de l'offre exclusive avant la [MEDICAL_DATA] de stock ! Heading -20 Se…" at bounding box center [264, 115] width 106 height 30
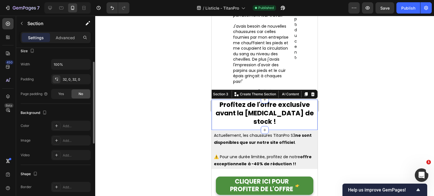
scroll to position [141, 0]
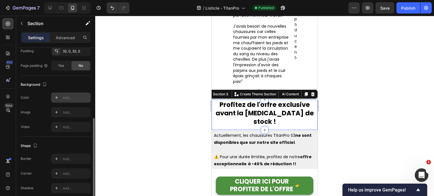
click at [69, 97] on div "Add..." at bounding box center [76, 97] width 27 height 5
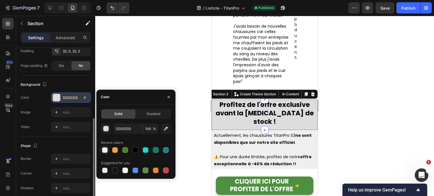
click at [104, 151] on div at bounding box center [105, 150] width 6 height 6
type input "EFEFEF"
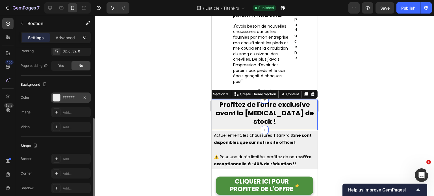
click at [364, 102] on div at bounding box center [264, 106] width 338 height 180
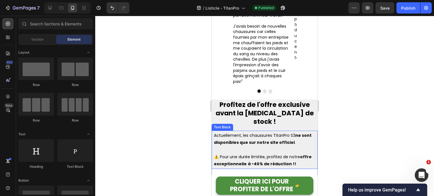
click at [269, 132] on p "Actuellement, les chaussures TitanPro S3 ne sont disponibles que sur notre site…" at bounding box center [264, 139] width 101 height 14
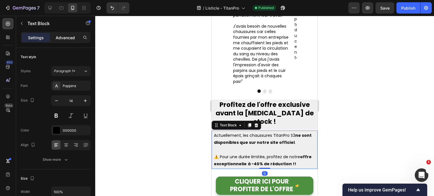
click at [62, 37] on p "Advanced" at bounding box center [65, 38] width 19 height 6
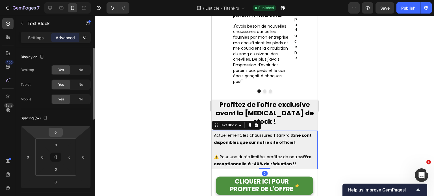
click at [56, 133] on input "0" at bounding box center [55, 132] width 11 height 8
type input "-5"
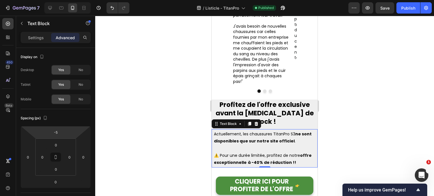
click at [384, 96] on div at bounding box center [264, 106] width 338 height 180
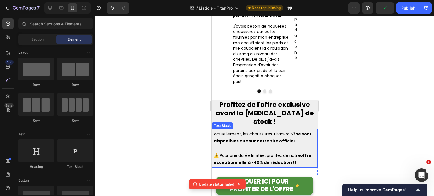
click at [259, 131] on p "Actuellement, les chaussures TitanPro S3 ne sont disponibles que sur notre site…" at bounding box center [264, 138] width 101 height 14
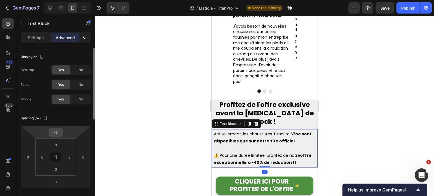
click at [60, 134] on input "-5" at bounding box center [55, 132] width 11 height 8
click at [61, 133] on input "-5" at bounding box center [55, 132] width 11 height 8
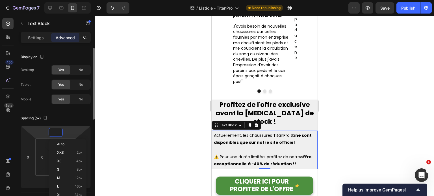
type input "-8"
type input "-15"
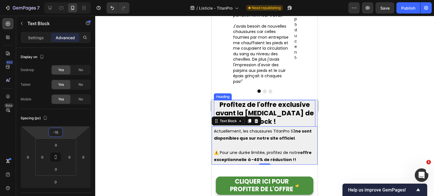
click at [250, 100] on h2 "Profitez de l'offre exclusive avant la [MEDICAL_DATA] de stock !" at bounding box center [264, 113] width 101 height 27
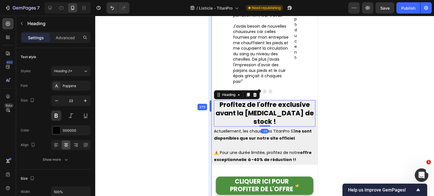
drag, startPoint x: 211, startPoint y: 84, endPoint x: 1, endPoint y: 69, distance: 210.3
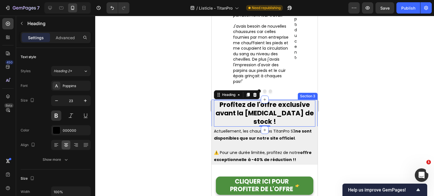
click at [212, 100] on div "Profitez de l'offre exclusive avant la [MEDICAL_DATA] de stock ! Heading -20 Se…" at bounding box center [264, 115] width 106 height 30
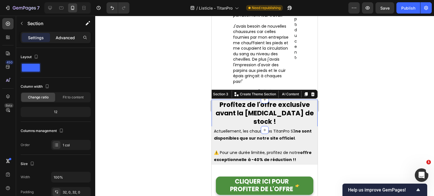
click at [61, 33] on div "Advanced" at bounding box center [65, 37] width 28 height 9
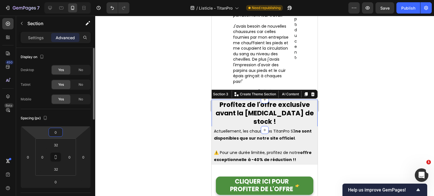
click at [58, 132] on input "0" at bounding box center [55, 132] width 11 height 8
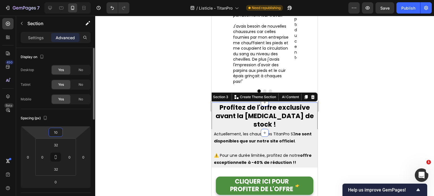
type input "1"
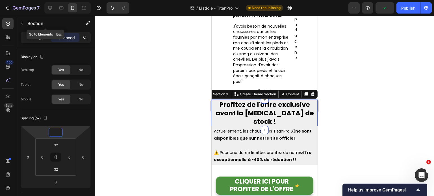
click at [34, 37] on p "Settings" at bounding box center [36, 38] width 16 height 6
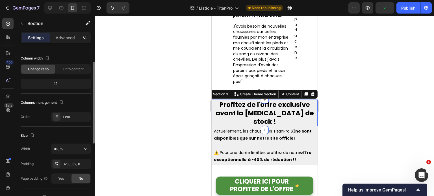
scroll to position [85, 0]
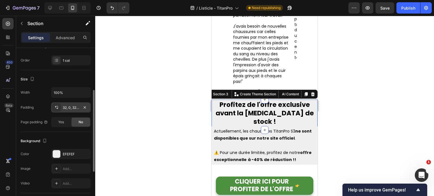
click at [76, 109] on div "32, 0, 32, 0" at bounding box center [71, 107] width 16 height 5
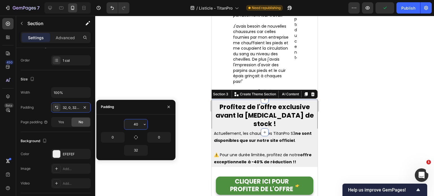
type input "4"
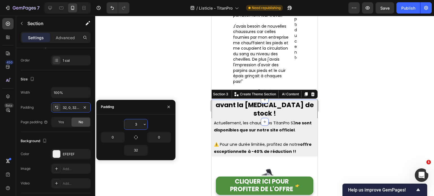
type input "38"
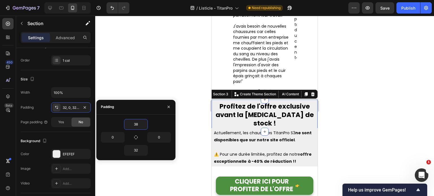
click at [376, 81] on div at bounding box center [264, 106] width 338 height 180
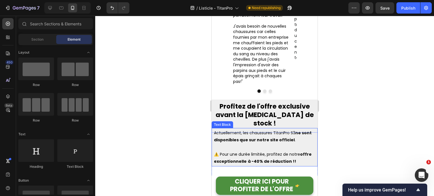
click at [238, 130] on p "Actuellement, les chaussures TitanPro S3 ne sont disponibles que sur notre site…" at bounding box center [264, 137] width 101 height 14
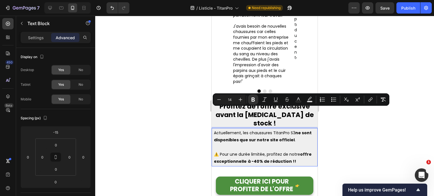
click at [232, 144] on p "Rich Text Editor. Editing area: main" at bounding box center [264, 147] width 101 height 7
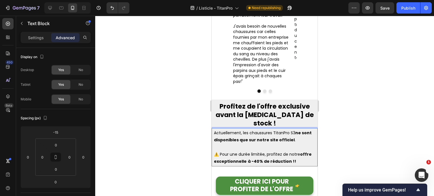
click at [240, 130] on p "Actuellement, les chaussures TitanPro S3 ne sont disponibles que sur notre site…" at bounding box center [264, 137] width 101 height 14
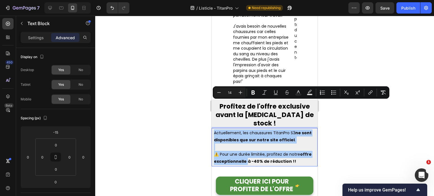
click at [231, 92] on input "14" at bounding box center [229, 92] width 11 height 7
type input "14"
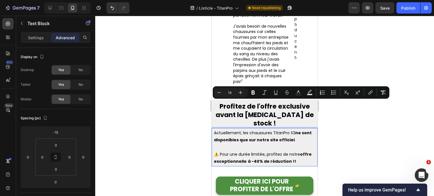
click at [383, 112] on div at bounding box center [264, 106] width 338 height 180
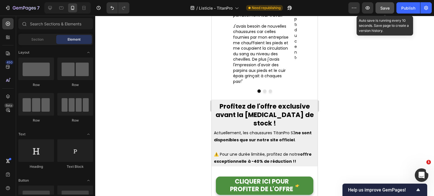
drag, startPoint x: 380, startPoint y: 12, endPoint x: 389, endPoint y: 10, distance: 9.9
click at [380, 12] on button "Save" at bounding box center [384, 7] width 19 height 11
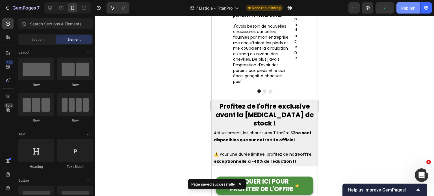
click at [408, 6] on div "Publish" at bounding box center [408, 8] width 14 height 6
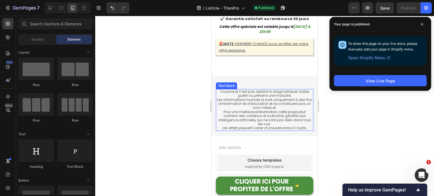
scroll to position [1526, 0]
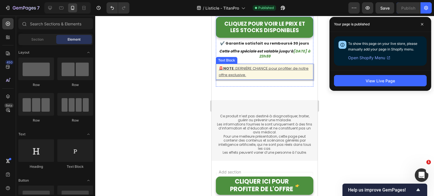
click at [255, 69] on u "DERNIÈRE CHANCE pour profiter de notre offre exclusive." at bounding box center [263, 72] width 90 height 12
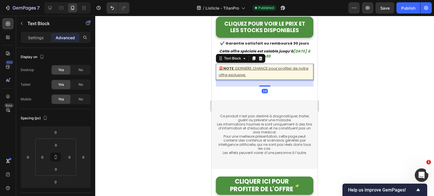
click at [255, 69] on u "DERNIÈRE CHANCE pour profiter de notre offre exclusive." at bounding box center [263, 72] width 90 height 12
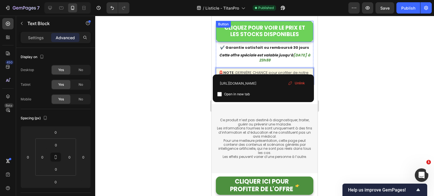
click at [219, 31] on link "CLIQUEZ POUR VOIR LE PRIX ET LES STOCKS DISPONIBLES" at bounding box center [264, 31] width 97 height 21
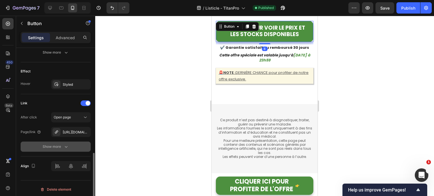
scroll to position [283, 0]
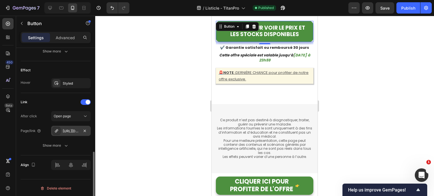
click at [68, 129] on div "https://hellozentis.com/titanpro-s3-securite-maximale-confort-au-quotidien" at bounding box center [71, 131] width 16 height 5
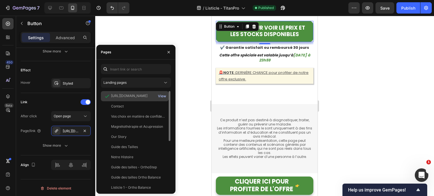
click at [162, 97] on div "View" at bounding box center [162, 96] width 8 height 5
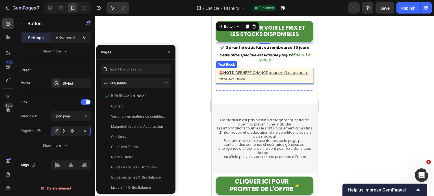
click at [274, 71] on p "🚨NOTE : DERNIÈRE CHANCE pour profiter de notre offre exclusive." at bounding box center [264, 75] width 92 height 13
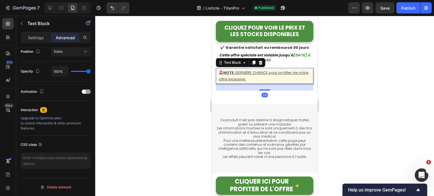
scroll to position [0, 0]
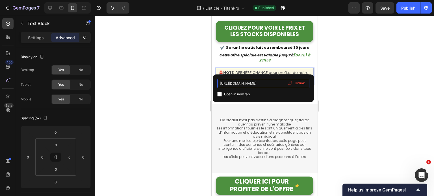
click at [261, 83] on input "https://hellozentis.com/products/walkair-chaussures-orthopediques-ultra-confort…" at bounding box center [263, 83] width 92 height 9
paste input "titanpro-s3-securite-maximale-confort-au-quotidien"
type input "https://hellozentis.com/products/titanpro-s3-securite-maximale-confort-au-quoti…"
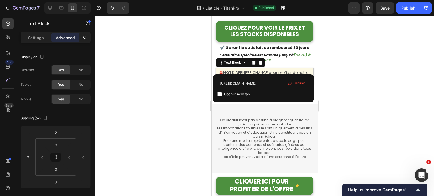
click at [363, 75] on div at bounding box center [264, 106] width 338 height 180
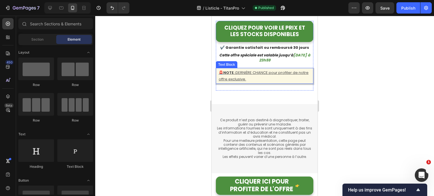
click at [269, 70] on u "DERNIÈRE CHANCE pour profiter de notre offre exclusive." at bounding box center [263, 76] width 90 height 12
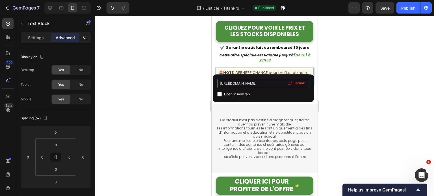
click at [270, 84] on input "https://hellozentis.com/products/titanpro-s3-securite-maximale-confort-au-quoti…" at bounding box center [263, 83] width 92 height 9
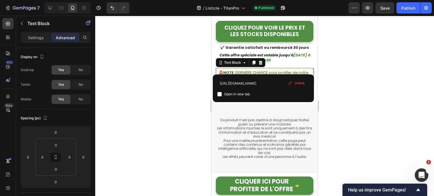
click at [345, 71] on div at bounding box center [264, 106] width 338 height 180
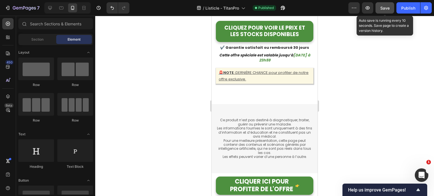
click at [390, 5] on button "Save" at bounding box center [384, 7] width 19 height 11
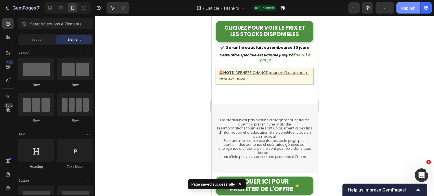
click at [411, 6] on div "Publish" at bounding box center [408, 8] width 14 height 6
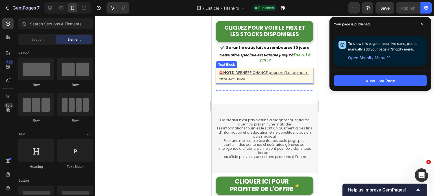
click at [264, 70] on u "DERNIÈRE CHANCE pour profiter de notre offre exclusive." at bounding box center [263, 76] width 90 height 12
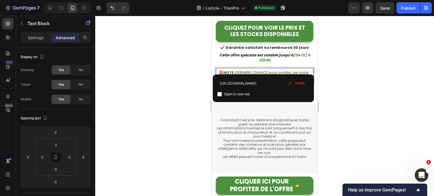
click at [298, 83] on span "Unlink" at bounding box center [299, 83] width 10 height 5
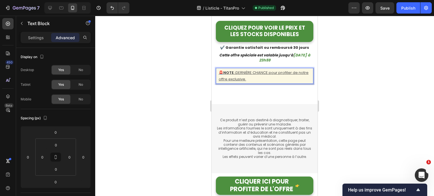
click at [250, 70] on u "DERNIÈRE CHANCE pour profiter de notre offre exclusive." at bounding box center [263, 76] width 90 height 12
drag, startPoint x: 260, startPoint y: 76, endPoint x: 219, endPoint y: 69, distance: 41.7
click at [219, 69] on p "🚨NOTE : DERNIÈRE CHANCE pour profiter de notre offre exclusive." at bounding box center [264, 75] width 92 height 13
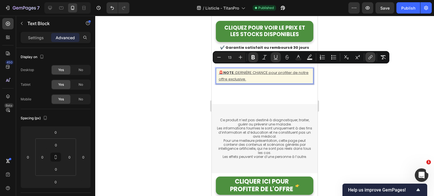
click at [371, 61] on button "link" at bounding box center [370, 57] width 10 height 10
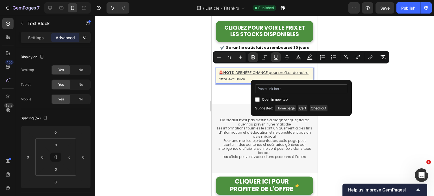
click at [286, 91] on input "Editor contextual toolbar" at bounding box center [301, 88] width 92 height 9
type input "https://hellozentis.com/products/titanpro-s3-securite-maximale-confort-au-quoti…"
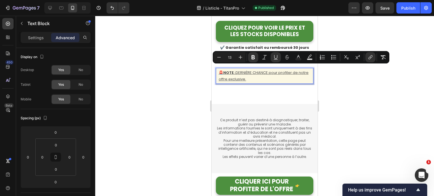
click at [374, 89] on div at bounding box center [264, 106] width 338 height 180
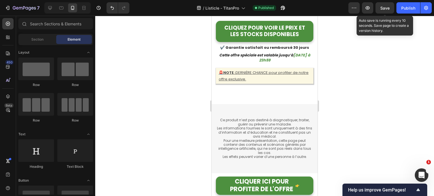
click at [383, 7] on span "Save" at bounding box center [384, 8] width 9 height 5
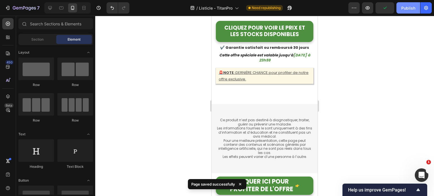
click at [404, 12] on button "Publish" at bounding box center [408, 7] width 24 height 11
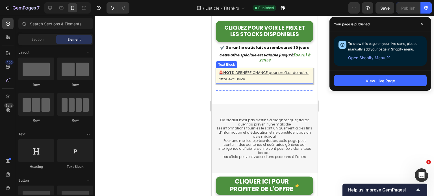
click at [259, 70] on u "DERNIÈRE CHANCE pour profiter de notre offre exclusive." at bounding box center [263, 76] width 90 height 12
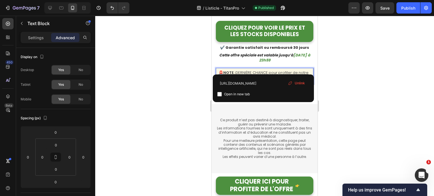
click at [358, 52] on div at bounding box center [264, 106] width 338 height 180
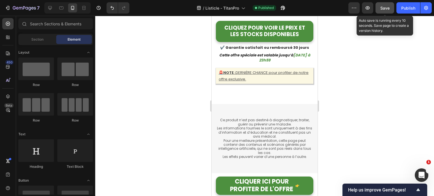
click at [387, 2] on button "Save" at bounding box center [384, 7] width 19 height 11
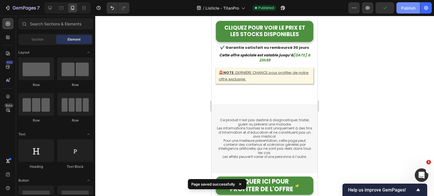
click at [404, 9] on div "Publish" at bounding box center [408, 8] width 14 height 6
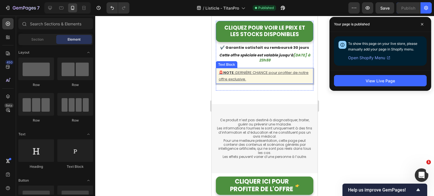
click at [271, 70] on u "DERNIÈRE CHANCE pour profiter de notre offre exclusive." at bounding box center [263, 76] width 90 height 12
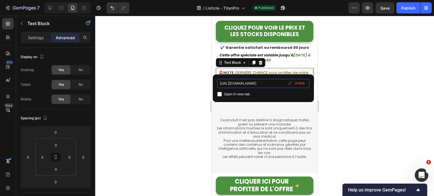
click at [263, 84] on input "https://hellozentis.com/products/titanpro-s3-securite-maximale-confort-au-quoti…" at bounding box center [263, 83] width 92 height 9
click at [332, 60] on div at bounding box center [264, 106] width 338 height 180
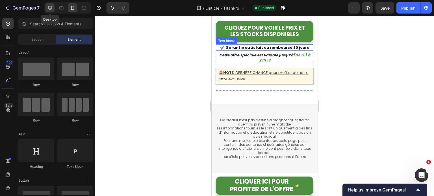
click at [54, 8] on div at bounding box center [49, 7] width 9 height 9
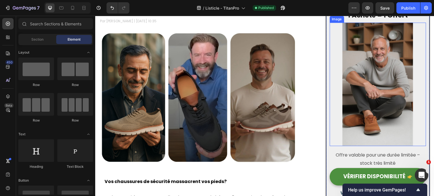
scroll to position [56, 0]
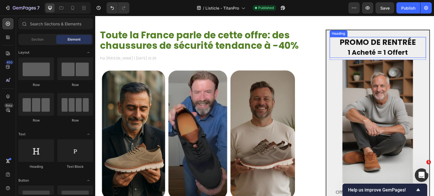
click at [391, 54] on strong "1 Acheté = 1 Offert" at bounding box center [377, 52] width 60 height 9
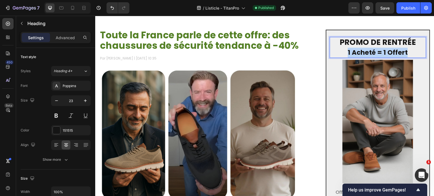
drag, startPoint x: 404, startPoint y: 53, endPoint x: 344, endPoint y: 53, distance: 60.1
click at [344, 53] on p "PROMO DE RENTRÉE 1 Acheté = 1 Offert" at bounding box center [377, 48] width 95 height 20
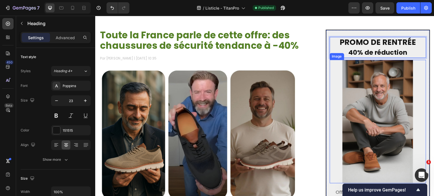
click at [369, 92] on img at bounding box center [377, 122] width 71 height 124
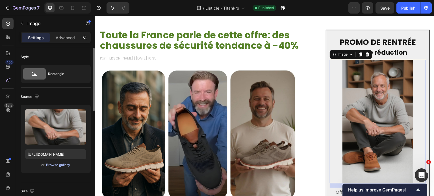
click at [60, 164] on div "Browse gallery" at bounding box center [58, 165] width 24 height 5
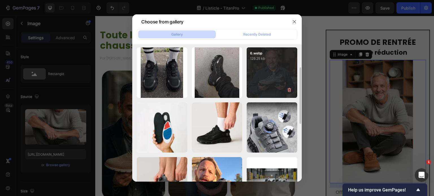
click at [269, 80] on div "6.webp 129.25 kb" at bounding box center [271, 72] width 51 height 51
type input "https://cdn.shopify.com/s/files/1/0877/9330/3888/files/gempages_567886676609729…"
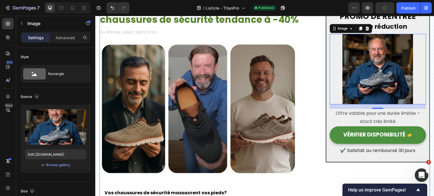
scroll to position [85, 0]
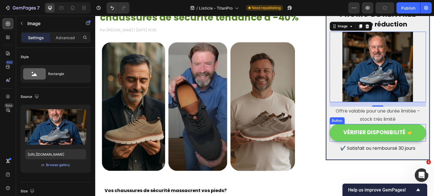
click at [335, 130] on link "VÉRIFIER DISPONIBILITÉ" at bounding box center [377, 132] width 96 height 17
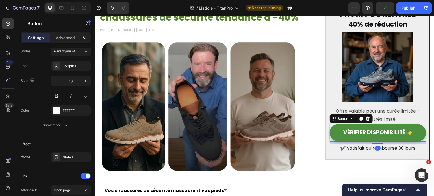
scroll to position [282, 0]
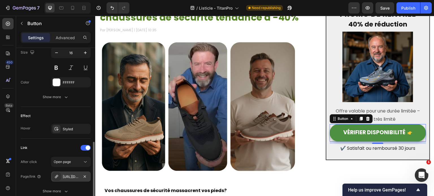
click at [73, 176] on div "https://hellozentis.com/walkair-chaussures-orthopediques-ultra-confortables-1-1…" at bounding box center [71, 176] width 16 height 5
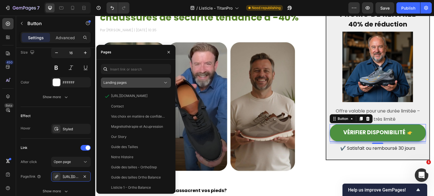
click at [132, 83] on div "Landing pages" at bounding box center [132, 82] width 59 height 5
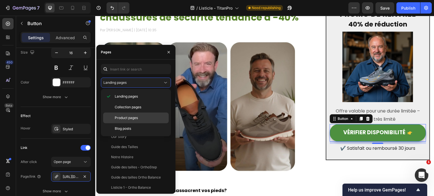
click at [130, 114] on div "Product pages" at bounding box center [135, 118] width 65 height 11
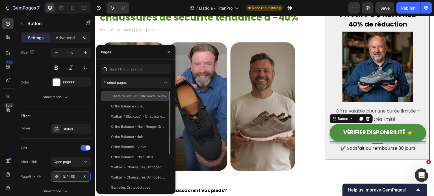
click at [136, 94] on div "TitanPro S3 : Sécurité maximale, confort au quotidien" at bounding box center [138, 96] width 54 height 5
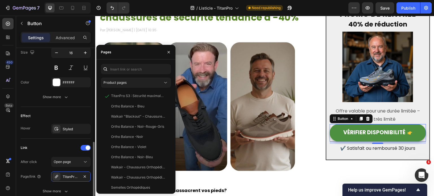
click at [58, 144] on div "Link" at bounding box center [56, 147] width 70 height 9
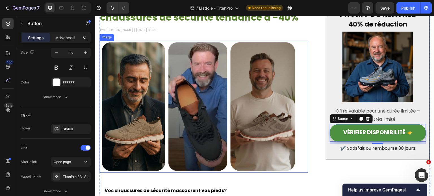
click at [234, 90] on img at bounding box center [198, 107] width 198 height 132
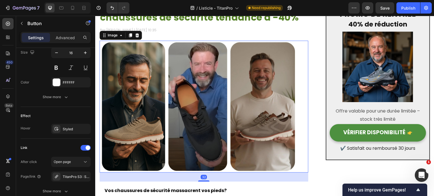
scroll to position [0, 0]
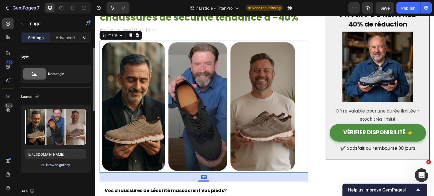
click at [53, 167] on div "Browse gallery" at bounding box center [58, 165] width 24 height 5
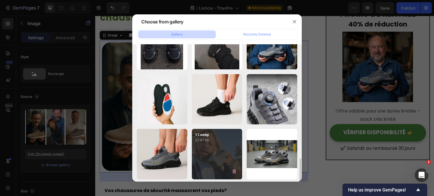
scroll to position [141, 0]
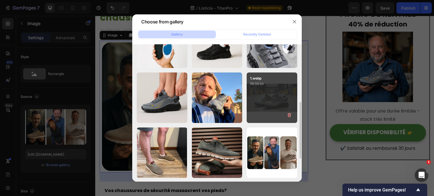
click at [264, 96] on div "1.webp 98.56 kb" at bounding box center [271, 98] width 51 height 51
type input "https://cdn.shopify.com/s/files/1/0877/9330/3888/files/gempages_567886676609729…"
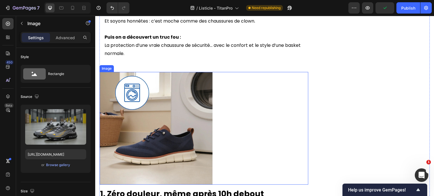
scroll to position [367, 0]
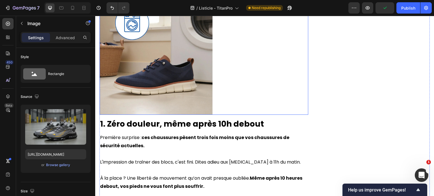
click at [156, 69] on img at bounding box center [155, 58] width 113 height 113
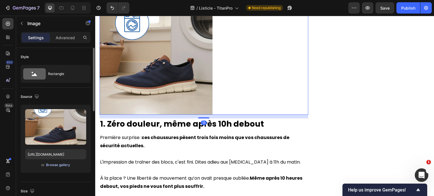
click at [58, 165] on div "Browse gallery" at bounding box center [58, 165] width 24 height 5
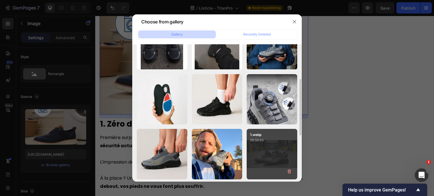
scroll to position [113, 0]
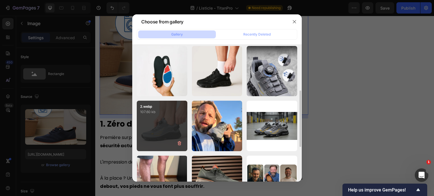
click at [168, 120] on div "2.webp 107.60 kb" at bounding box center [162, 126] width 51 height 51
type input "https://cdn.shopify.com/s/files/1/0877/9330/3888/files/gempages_567886676609729…"
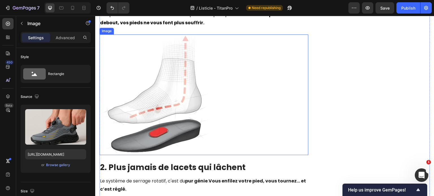
scroll to position [536, 0]
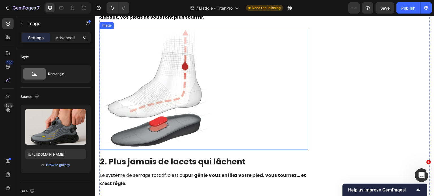
click at [165, 99] on img at bounding box center [155, 89] width 113 height 121
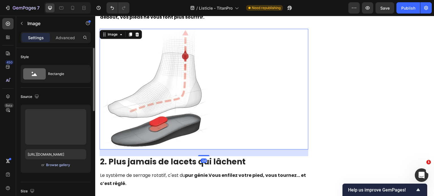
click at [60, 166] on div "Browse gallery" at bounding box center [58, 165] width 24 height 5
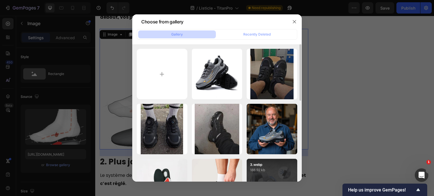
scroll to position [85, 0]
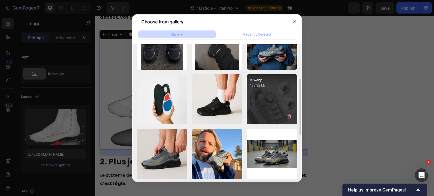
click at [269, 101] on div "3.webp 188.92 kb" at bounding box center [271, 99] width 51 height 51
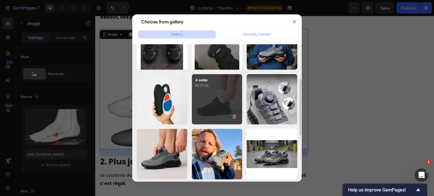
type input "https://cdn.shopify.com/s/files/1/0877/9330/3888/files/gempages_567886676609729…"
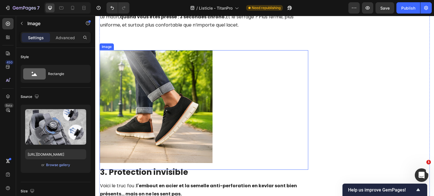
scroll to position [734, 0]
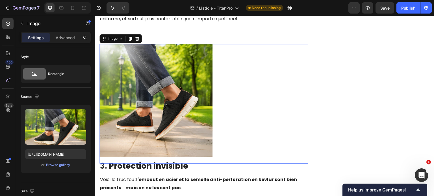
click at [139, 94] on img at bounding box center [155, 100] width 113 height 113
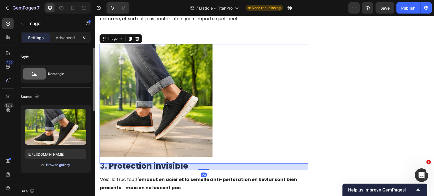
click at [49, 164] on div "Browse gallery" at bounding box center [58, 165] width 24 height 5
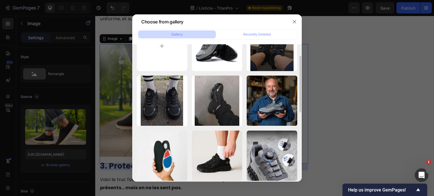
scroll to position [85, 0]
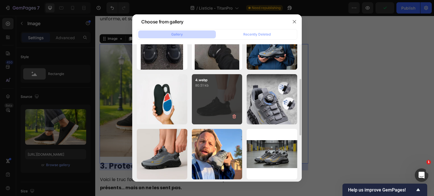
drag, startPoint x: 218, startPoint y: 100, endPoint x: 213, endPoint y: 100, distance: 5.1
click at [218, 99] on div "4.webp 80.51 kb" at bounding box center [217, 99] width 51 height 51
type input "https://cdn.shopify.com/s/files/1/0877/9330/3888/files/gempages_567886676609729…"
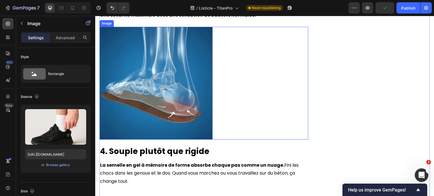
scroll to position [931, 0]
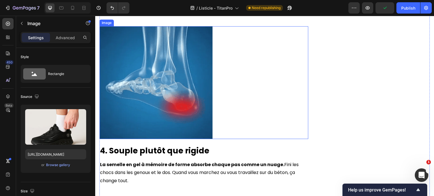
click at [148, 95] on img at bounding box center [155, 82] width 113 height 113
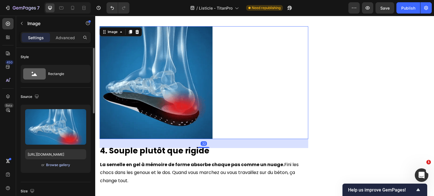
click at [58, 163] on div "Browse gallery" at bounding box center [58, 165] width 24 height 5
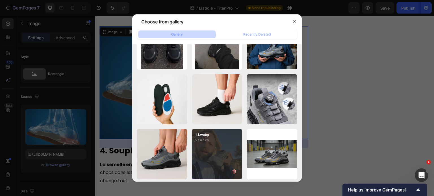
scroll to position [113, 0]
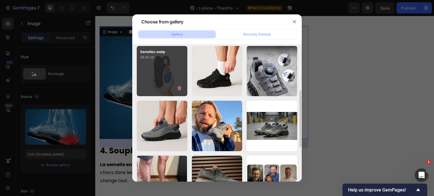
click at [161, 79] on div "Semelles.webp 38.30 kb" at bounding box center [162, 71] width 51 height 51
type input "https://cdn.shopify.com/s/files/1/0877/9330/3888/files/gempages_567886676609729…"
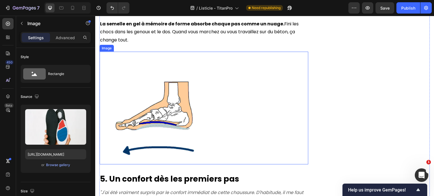
scroll to position [1129, 0]
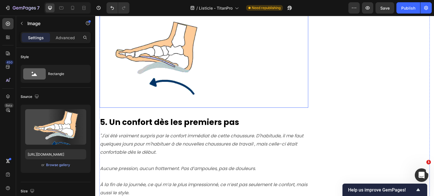
click at [161, 54] on img at bounding box center [155, 51] width 113 height 113
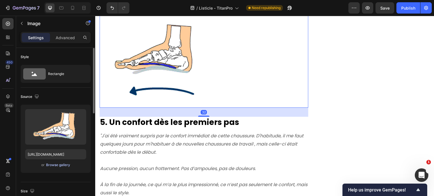
click at [66, 165] on div "Browse gallery" at bounding box center [58, 165] width 24 height 5
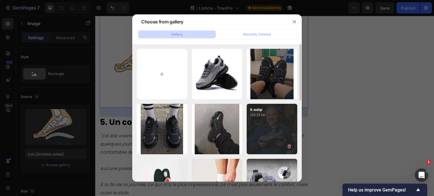
click at [272, 118] on div "6.webp 129.25 kb" at bounding box center [271, 129] width 51 height 51
type input "https://cdn.shopify.com/s/files/1/0877/9330/3888/files/gempages_567886676609729…"
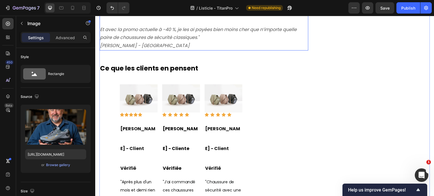
scroll to position [1327, 0]
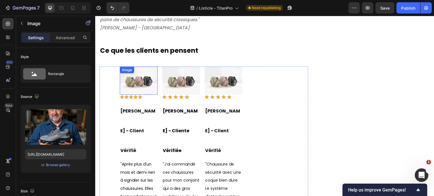
click at [139, 83] on img at bounding box center [139, 81] width 38 height 29
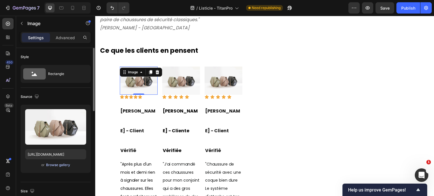
click at [56, 165] on div "Browse gallery" at bounding box center [58, 165] width 24 height 5
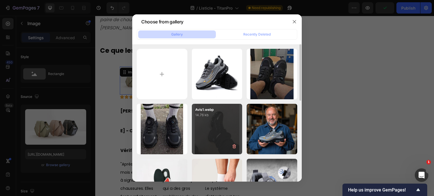
drag, startPoint x: 220, startPoint y: 130, endPoint x: 202, endPoint y: 128, distance: 18.2
click at [220, 130] on div "Avis1.webp 14.76 kb" at bounding box center [217, 129] width 51 height 51
type input "[URL][DOMAIN_NAME]"
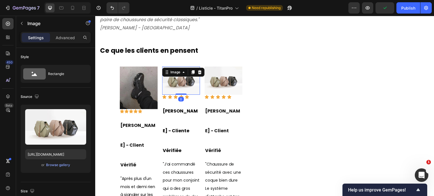
click at [179, 80] on img at bounding box center [181, 81] width 38 height 29
click at [56, 168] on button "Browse gallery" at bounding box center [58, 165] width 25 height 6
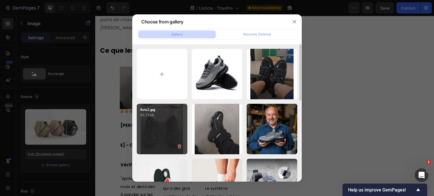
click at [168, 132] on div "Avis2.jpg 45.73 kb" at bounding box center [162, 129] width 51 height 51
type input "https://cdn.shopify.com/s/files/1/0877/9330/3888/files/gempages_567886676609729…"
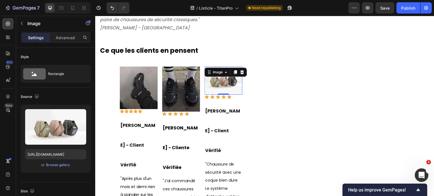
click at [227, 81] on img at bounding box center [223, 81] width 38 height 29
click at [55, 166] on div "Browse gallery" at bounding box center [58, 165] width 24 height 5
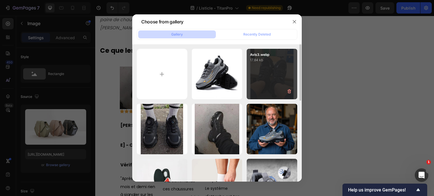
click at [267, 77] on div "Avis3.webp 17.84 kb" at bounding box center [271, 74] width 51 height 51
type input "[URL][DOMAIN_NAME]"
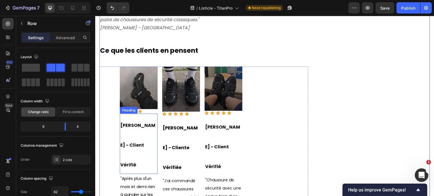
click at [143, 132] on h2 "[PERSON_NAME] - Client Vérifié" at bounding box center [139, 144] width 38 height 60
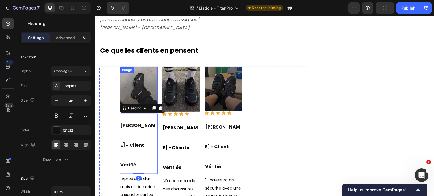
click at [146, 91] on img at bounding box center [139, 88] width 38 height 43
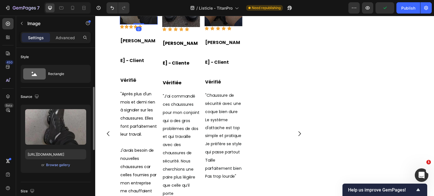
scroll to position [56, 0]
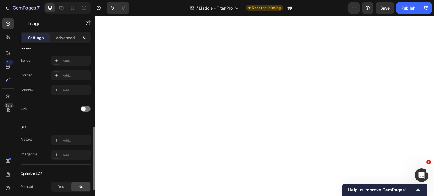
scroll to position [1355, 0]
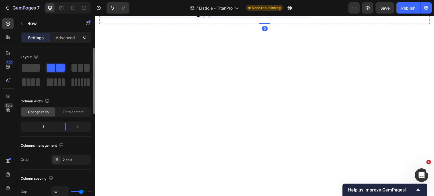
scroll to position [1298, 0]
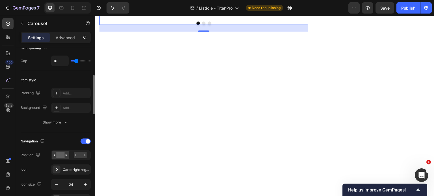
scroll to position [141, 0]
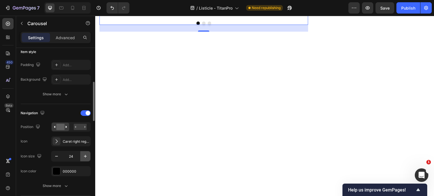
click at [84, 154] on icon "button" at bounding box center [85, 157] width 6 height 6
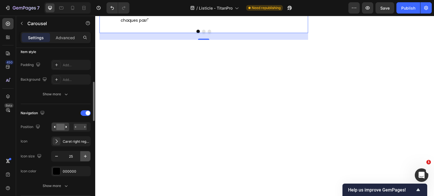
click at [85, 154] on icon "button" at bounding box center [85, 157] width 6 height 6
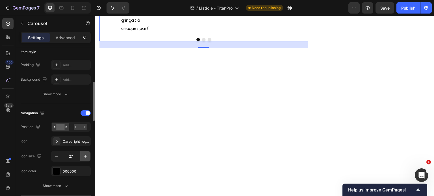
click at [85, 154] on icon "button" at bounding box center [85, 157] width 6 height 6
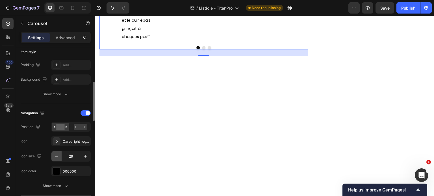
click at [56, 154] on icon "button" at bounding box center [57, 157] width 6 height 6
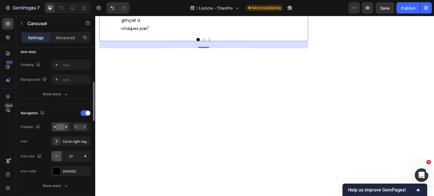
click at [57, 154] on icon "button" at bounding box center [57, 157] width 6 height 6
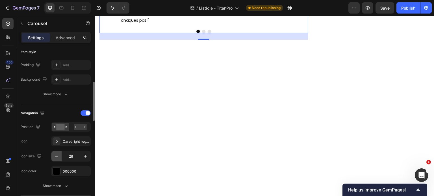
click at [57, 154] on icon "button" at bounding box center [57, 157] width 6 height 6
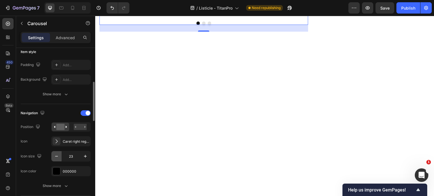
click at [57, 154] on icon "button" at bounding box center [57, 157] width 6 height 6
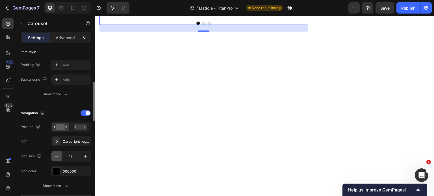
click at [57, 154] on icon "button" at bounding box center [57, 157] width 6 height 6
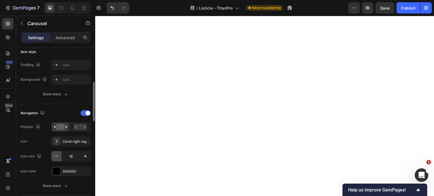
click at [57, 154] on icon "button" at bounding box center [57, 157] width 6 height 6
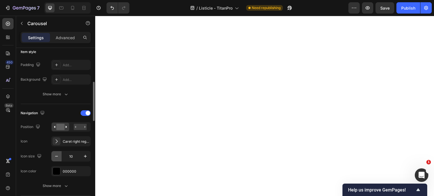
click at [57, 154] on icon "button" at bounding box center [57, 157] width 6 height 6
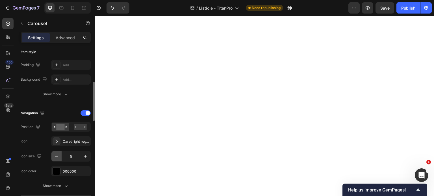
click at [57, 154] on icon "button" at bounding box center [57, 157] width 6 height 6
type input "1"
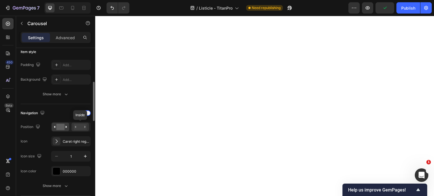
click at [79, 127] on rect at bounding box center [80, 127] width 13 height 6
click at [62, 125] on rect at bounding box center [60, 127] width 8 height 6
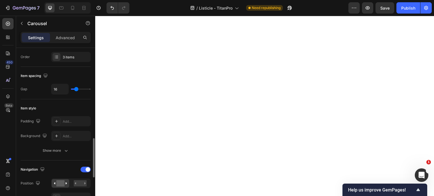
scroll to position [56, 0]
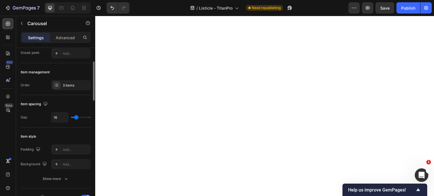
type input "0"
drag, startPoint x: 76, startPoint y: 117, endPoint x: 66, endPoint y: 117, distance: 9.3
type input "0"
click at [71, 117] on input "range" at bounding box center [81, 117] width 20 height 1
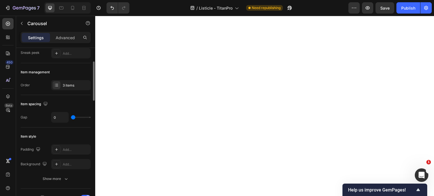
type input "35"
type input "49"
type input "51"
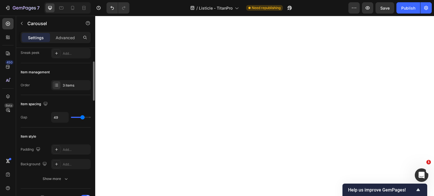
type input "51"
type input "52"
type input "16"
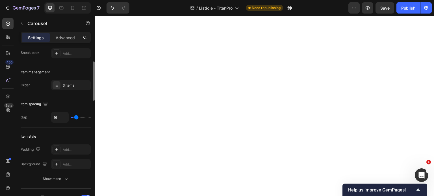
type input "0"
drag, startPoint x: 82, startPoint y: 115, endPoint x: 59, endPoint y: 112, distance: 23.6
click at [71, 117] on input "range" at bounding box center [81, 117] width 20 height 1
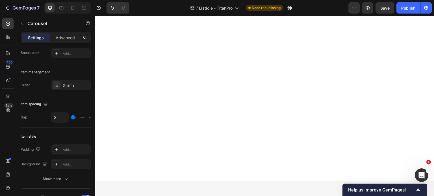
scroll to position [1534, 0]
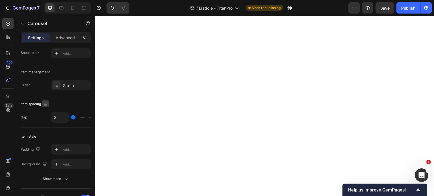
scroll to position [0, 0]
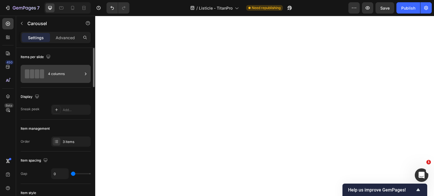
click at [49, 69] on div "4 columns" at bounding box center [65, 73] width 34 height 13
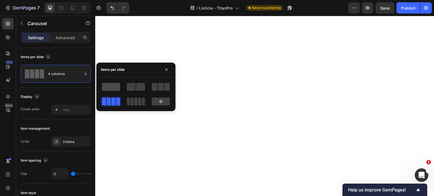
click at [115, 86] on span at bounding box center [111, 87] width 18 height 8
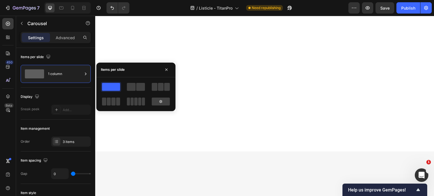
scroll to position [1453, 0]
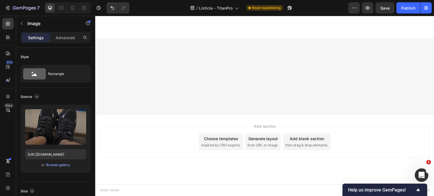
scroll to position [1594, 0]
click at [73, 8] on icon at bounding box center [73, 8] width 6 height 6
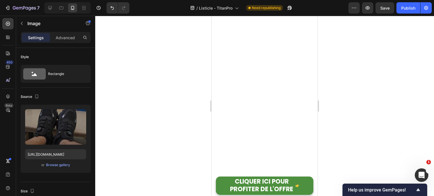
scroll to position [1086, 0]
click at [58, 9] on div at bounding box center [61, 7] width 9 height 9
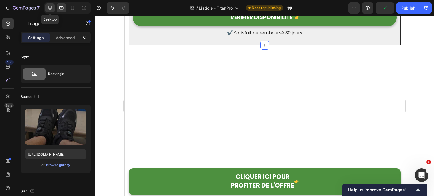
click at [49, 8] on icon at bounding box center [50, 8] width 4 height 4
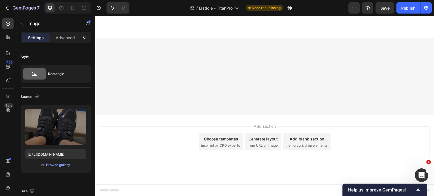
scroll to position [1471, 0]
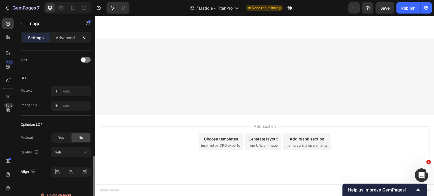
scroll to position [261, 0]
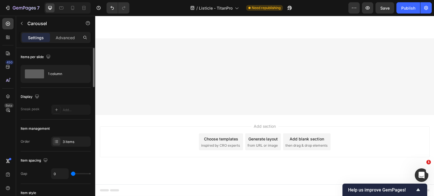
scroll to position [56, 0]
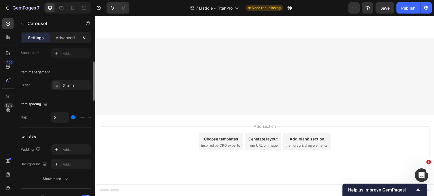
type input "37"
type input "49"
type input "50"
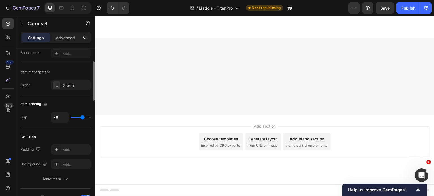
type input "50"
type input "47"
type input "44"
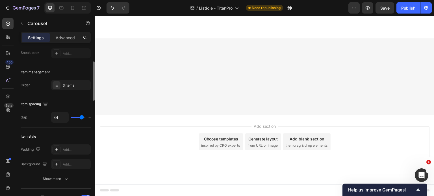
type input "42"
type input "41"
type input "38"
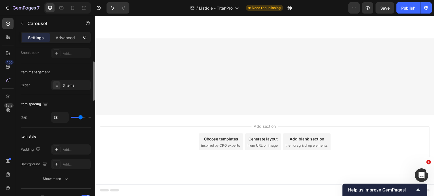
drag, startPoint x: 73, startPoint y: 117, endPoint x: 80, endPoint y: 117, distance: 6.8
type input "38"
click at [80, 117] on input "range" at bounding box center [81, 117] width 20 height 1
type input "23"
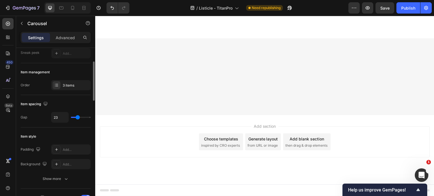
click at [77, 117] on input "range" at bounding box center [81, 117] width 20 height 1
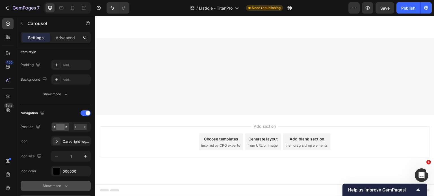
scroll to position [198, 0]
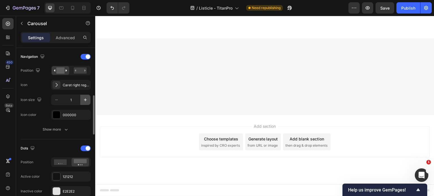
click at [82, 100] on icon "button" at bounding box center [85, 100] width 6 height 6
click at [84, 100] on icon "button" at bounding box center [85, 100] width 6 height 6
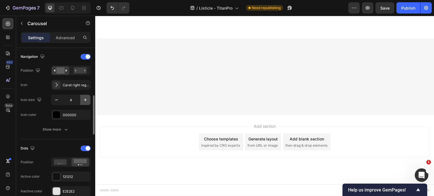
click at [84, 100] on icon "button" at bounding box center [85, 100] width 6 height 6
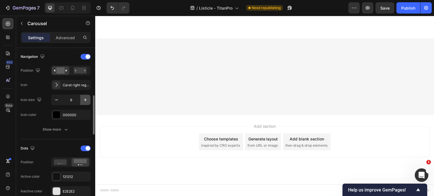
click at [84, 100] on icon "button" at bounding box center [85, 100] width 6 height 6
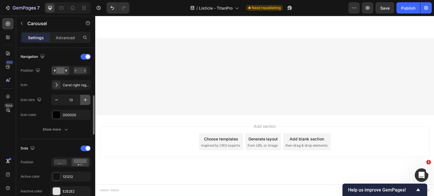
click at [84, 100] on icon "button" at bounding box center [85, 100] width 6 height 6
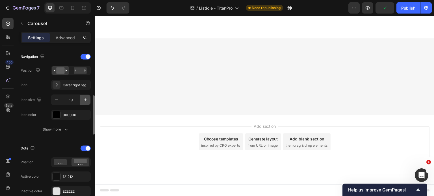
click at [84, 100] on icon "button" at bounding box center [85, 100] width 6 height 6
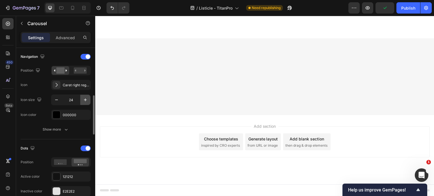
click at [84, 100] on icon "button" at bounding box center [85, 100] width 6 height 6
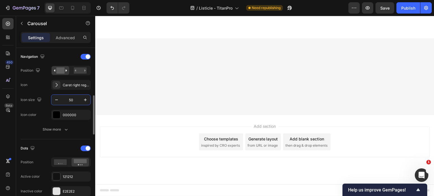
scroll to position [1448, 0]
type input "5"
type input "1"
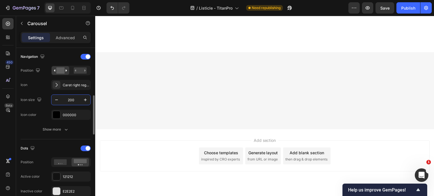
scroll to position [1408, 0]
type input "2"
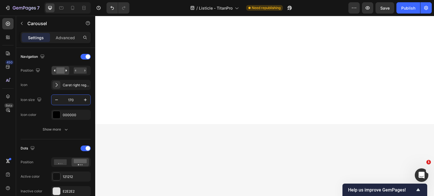
scroll to position [1348, 0]
click at [43, 87] on div "Icon Caret right regular" at bounding box center [56, 85] width 70 height 10
click at [60, 100] on button "button" at bounding box center [56, 100] width 10 height 10
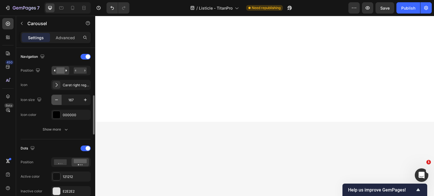
click at [60, 100] on button "button" at bounding box center [56, 100] width 10 height 10
click at [75, 86] on div "Caret right regular" at bounding box center [76, 85] width 27 height 5
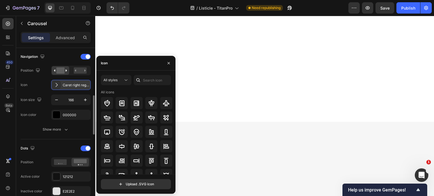
click at [75, 86] on div "Caret right regular" at bounding box center [76, 85] width 27 height 5
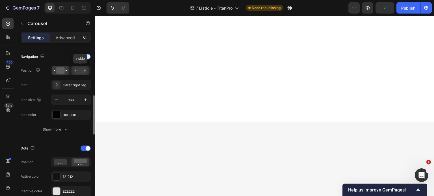
click at [78, 69] on rect at bounding box center [80, 70] width 13 height 6
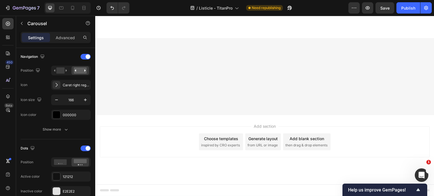
scroll to position [1406, 0]
click at [58, 73] on div at bounding box center [60, 70] width 17 height 8
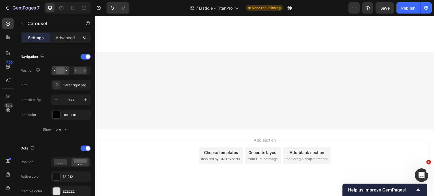
scroll to position [1417, 0]
click at [75, 100] on input "166" at bounding box center [71, 100] width 19 height 10
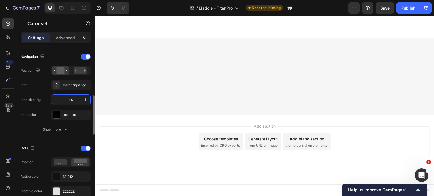
type input "140"
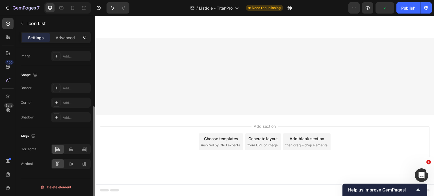
scroll to position [0, 0]
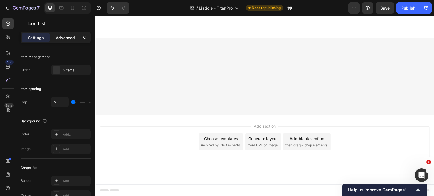
click at [61, 36] on p "Advanced" at bounding box center [65, 38] width 19 height 6
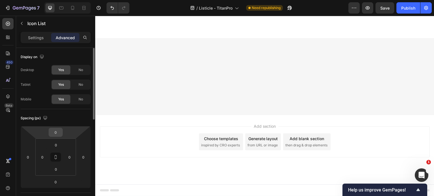
click at [56, 132] on input "0" at bounding box center [55, 132] width 11 height 8
type input "10"
click at [57, 184] on input "0" at bounding box center [55, 182] width 11 height 8
type input "10"
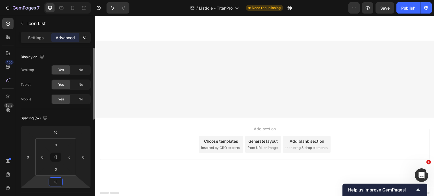
scroll to position [1428, 0]
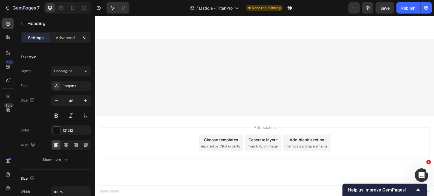
click at [64, 36] on p "Advanced" at bounding box center [65, 38] width 19 height 6
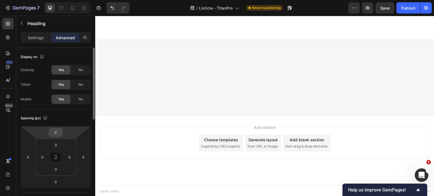
click at [58, 132] on input "0" at bounding box center [55, 132] width 11 height 8
type input "-2"
type input "-30"
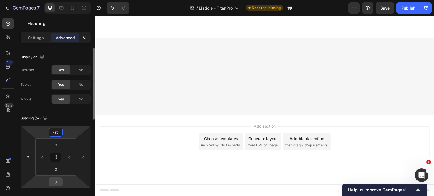
click at [58, 183] on input "0" at bounding box center [55, 182] width 11 height 8
type input "-3"
type input "-2"
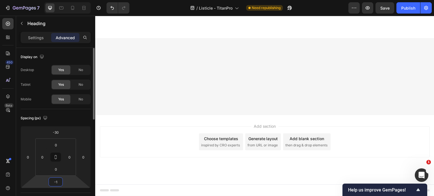
type input "-15"
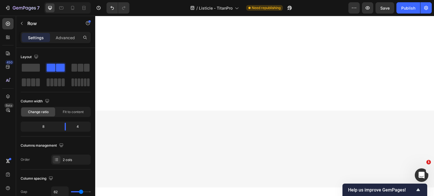
scroll to position [1376, 0]
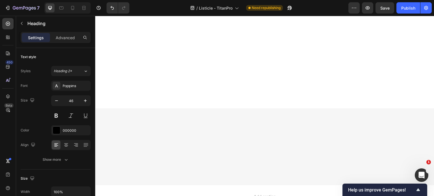
click at [70, 44] on div "Settings Advanced" at bounding box center [55, 40] width 79 height 16
click at [68, 43] on div "Settings Advanced" at bounding box center [56, 37] width 70 height 11
click at [60, 37] on p "Advanced" at bounding box center [65, 38] width 19 height 6
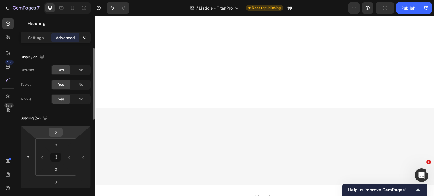
click at [59, 134] on input "0" at bounding box center [55, 132] width 11 height 8
type input "-2"
type input "-3"
type input "-20"
click at [59, 183] on input "0" at bounding box center [55, 182] width 11 height 8
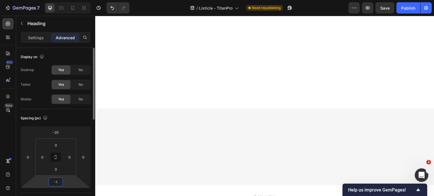
type input "-15"
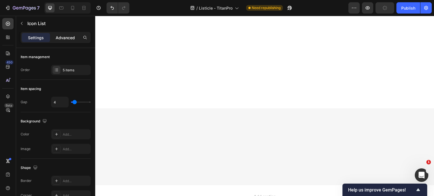
click at [71, 38] on p "Advanced" at bounding box center [65, 38] width 19 height 6
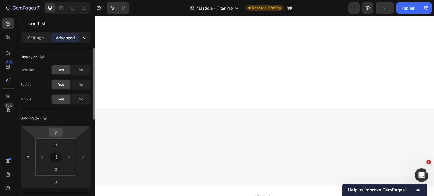
click at [59, 128] on input "0" at bounding box center [55, 132] width 11 height 8
type input "5"
type input "10"
click at [59, 184] on input "0" at bounding box center [55, 182] width 11 height 8
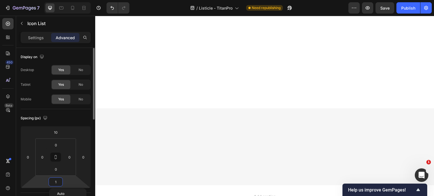
type input "10"
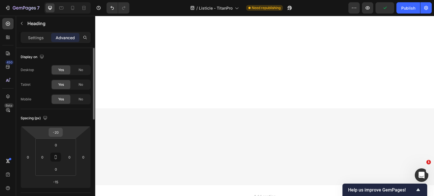
click at [62, 135] on div "-20" at bounding box center [56, 132] width 14 height 9
click at [56, 132] on input "-20" at bounding box center [55, 132] width 11 height 8
type input "0"
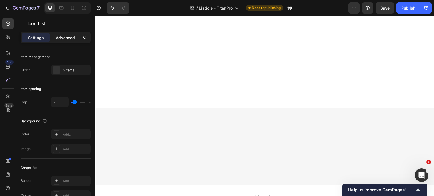
click at [63, 38] on p "Advanced" at bounding box center [65, 38] width 19 height 6
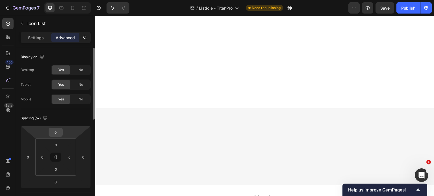
click at [58, 131] on input "0" at bounding box center [55, 132] width 11 height 8
type input "-1"
type input "10"
click at [58, 183] on input "0" at bounding box center [55, 182] width 11 height 8
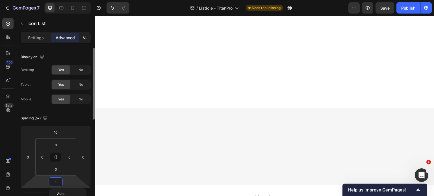
type input "10"
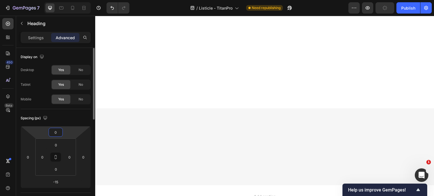
click at [57, 133] on input "0" at bounding box center [55, 132] width 11 height 8
type input "-30"
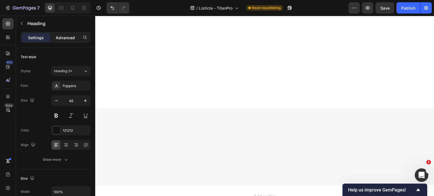
click at [61, 37] on p "Advanced" at bounding box center [65, 38] width 19 height 6
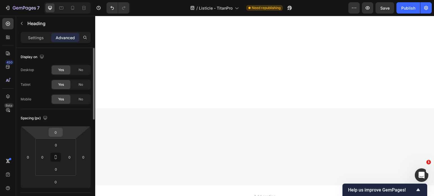
click at [60, 130] on input "0" at bounding box center [55, 132] width 11 height 8
type input "-30"
click at [57, 182] on input "0" at bounding box center [55, 182] width 11 height 8
type input "-20"
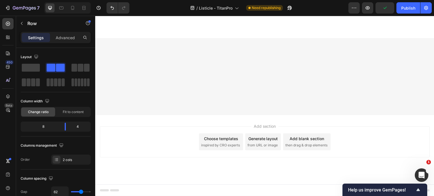
scroll to position [1539, 0]
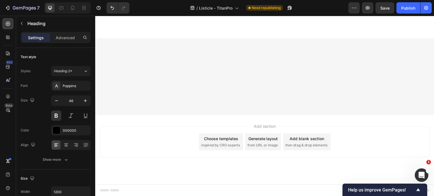
click at [76, 100] on input "46" at bounding box center [71, 101] width 19 height 10
type input "2"
type input "30"
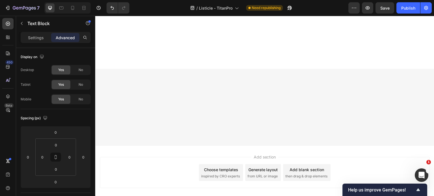
scroll to position [1735, 0]
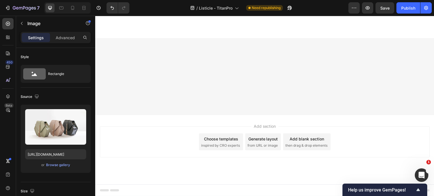
scroll to position [1769, 0]
click at [64, 163] on div "Browse gallery" at bounding box center [58, 165] width 24 height 5
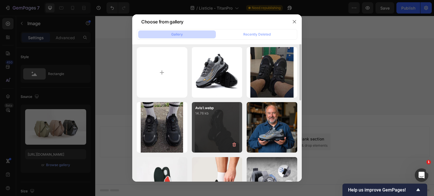
scroll to position [1, 0]
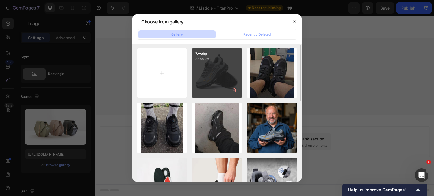
click at [213, 72] on div "7.webp 85.55 kb" at bounding box center [217, 73] width 51 height 51
type input "[URL][DOMAIN_NAME]"
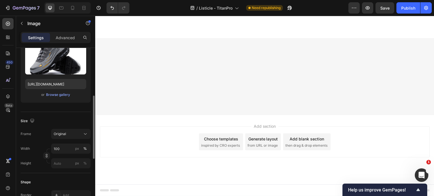
scroll to position [87, 0]
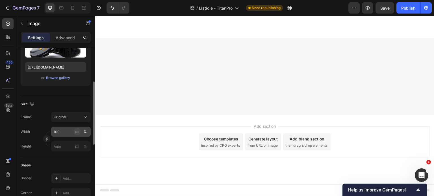
click at [77, 132] on div "px" at bounding box center [77, 131] width 4 height 5
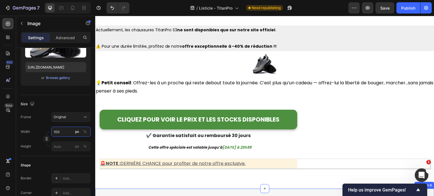
scroll to position [1636, 0]
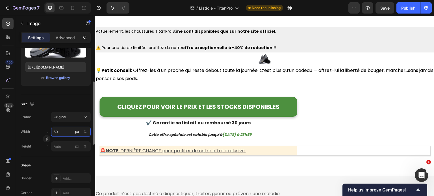
type input "500"
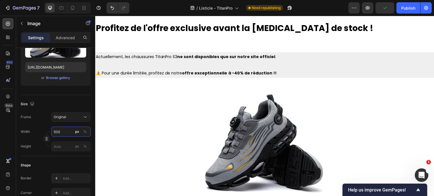
scroll to position [1590, 0]
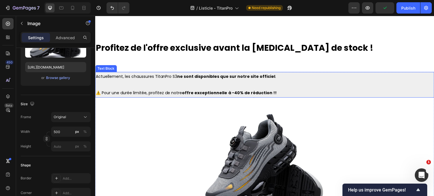
click at [211, 83] on p at bounding box center [265, 85] width 338 height 8
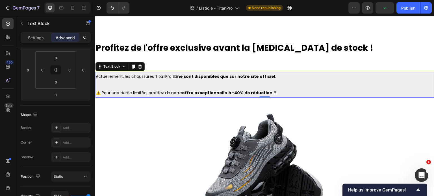
scroll to position [0, 0]
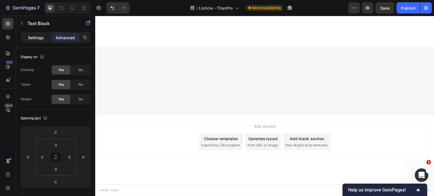
click at [38, 35] on p "Settings" at bounding box center [36, 38] width 16 height 6
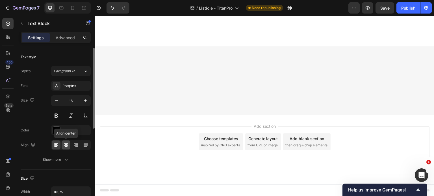
click at [67, 146] on icon at bounding box center [66, 145] width 6 height 6
click at [65, 143] on icon at bounding box center [66, 145] width 6 height 6
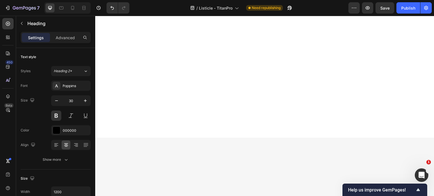
scroll to position [1344, 0]
click at [64, 148] on div at bounding box center [66, 145] width 9 height 9
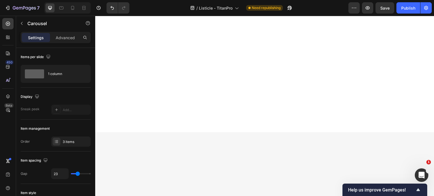
scroll to position [1350, 0]
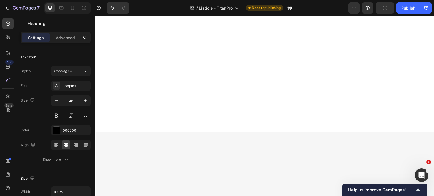
drag, startPoint x: 204, startPoint y: 43, endPoint x: 223, endPoint y: 34, distance: 20.7
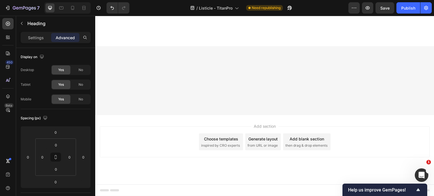
scroll to position [1596, 0]
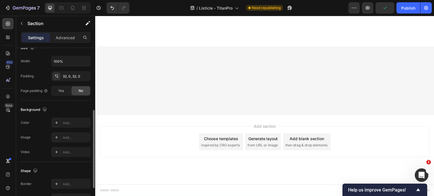
scroll to position [131, 0]
click at [72, 125] on div "Add..." at bounding box center [71, 122] width 40 height 10
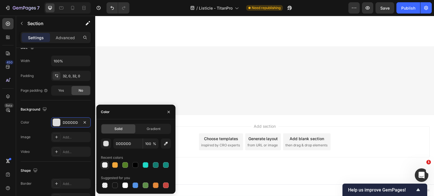
click at [105, 166] on div at bounding box center [105, 165] width 6 height 6
type input "EFEFEF"
click at [67, 38] on p "Advanced" at bounding box center [65, 38] width 19 height 6
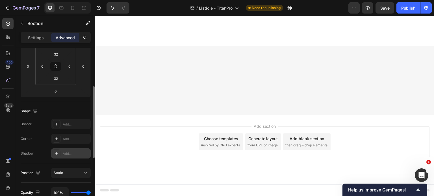
scroll to position [90, 0]
click at [58, 81] on input "32" at bounding box center [55, 79] width 11 height 8
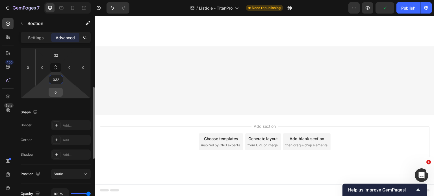
type input "32"
click at [57, 92] on input "0" at bounding box center [55, 92] width 11 height 8
type input "-3"
type input "-4"
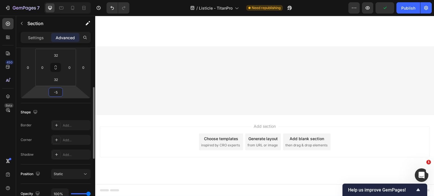
type input "-50"
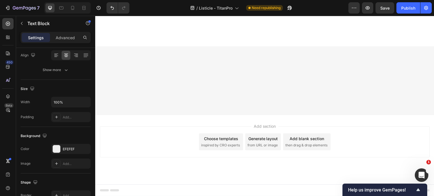
scroll to position [0, 0]
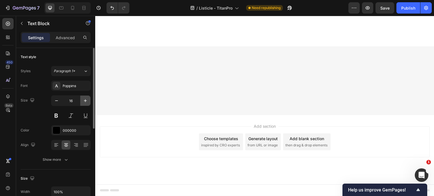
click at [82, 99] on icon "button" at bounding box center [85, 101] width 6 height 6
click at [89, 99] on button "button" at bounding box center [85, 101] width 10 height 10
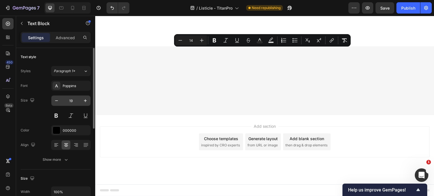
click at [73, 100] on input "19" at bounding box center [71, 101] width 19 height 10
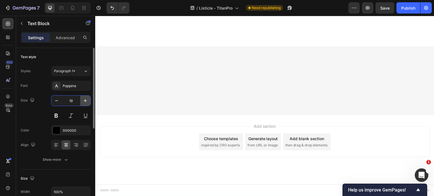
click at [86, 102] on icon "button" at bounding box center [85, 101] width 6 height 6
click at [54, 101] on icon "button" at bounding box center [57, 101] width 6 height 6
click at [74, 9] on icon at bounding box center [73, 8] width 6 height 6
type input "14"
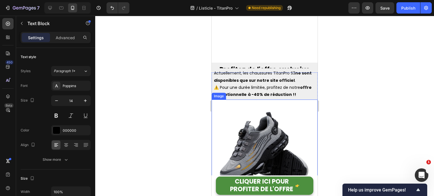
scroll to position [1293, 0]
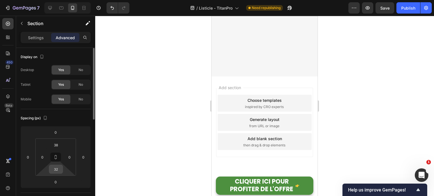
click at [56, 167] on input "32" at bounding box center [55, 169] width 11 height 8
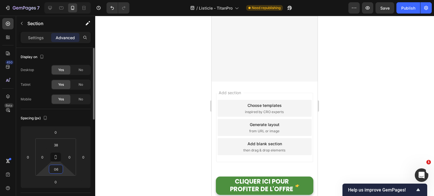
type input "0"
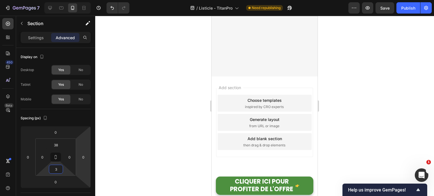
type input "32"
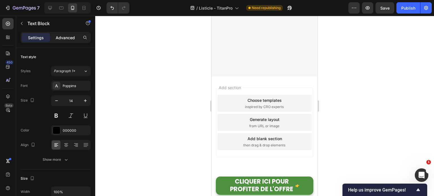
click at [70, 38] on p "Advanced" at bounding box center [65, 38] width 19 height 6
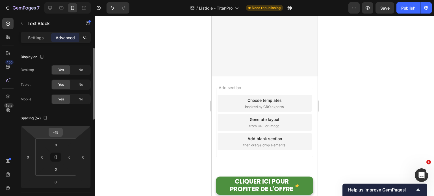
click at [58, 131] on input "-15" at bounding box center [55, 132] width 11 height 8
type input "0"
click at [346, 117] on div at bounding box center [264, 106] width 338 height 180
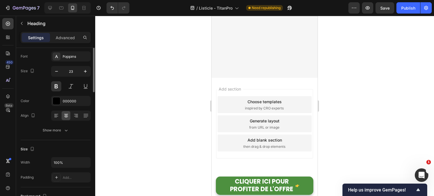
scroll to position [0, 0]
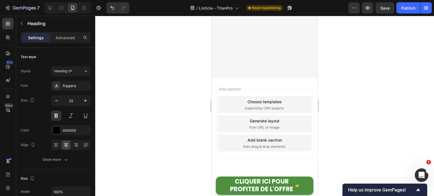
click at [67, 40] on p "Advanced" at bounding box center [65, 38] width 19 height 6
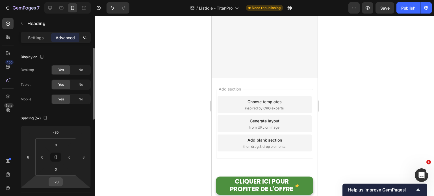
click at [58, 181] on input "-20" at bounding box center [55, 182] width 11 height 8
type input "0"
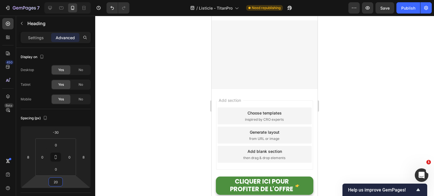
type input "20"
click at [364, 114] on div at bounding box center [264, 106] width 338 height 180
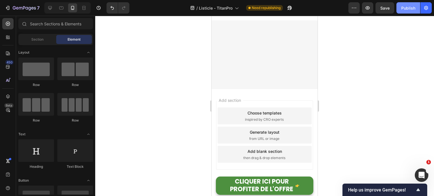
click at [405, 9] on div "Publish" at bounding box center [408, 8] width 14 height 6
click at [52, 8] on icon at bounding box center [50, 8] width 6 height 6
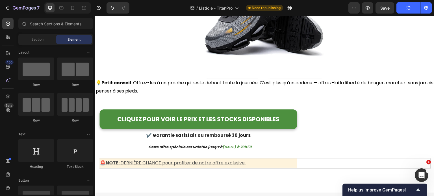
scroll to position [1722, 0]
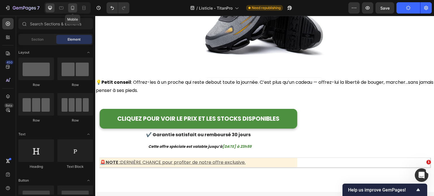
click at [73, 9] on icon at bounding box center [73, 8] width 6 height 6
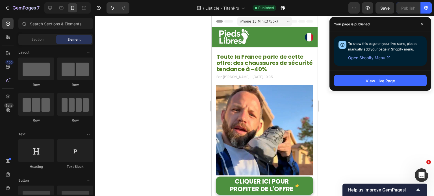
click at [390, 114] on div at bounding box center [264, 106] width 338 height 180
